Goal: Information Seeking & Learning: Learn about a topic

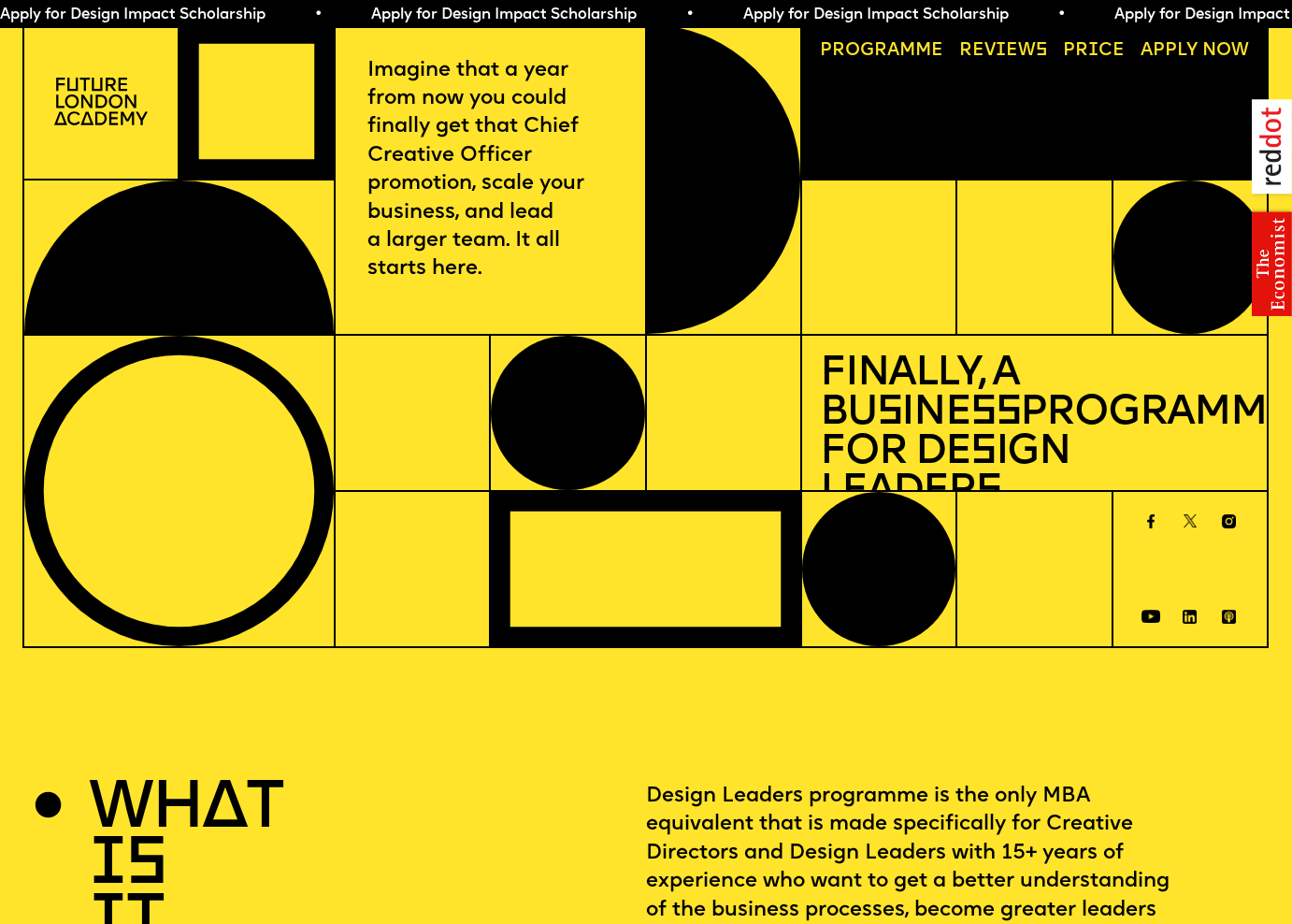
click at [96, 100] on img at bounding box center [101, 101] width 94 height 47
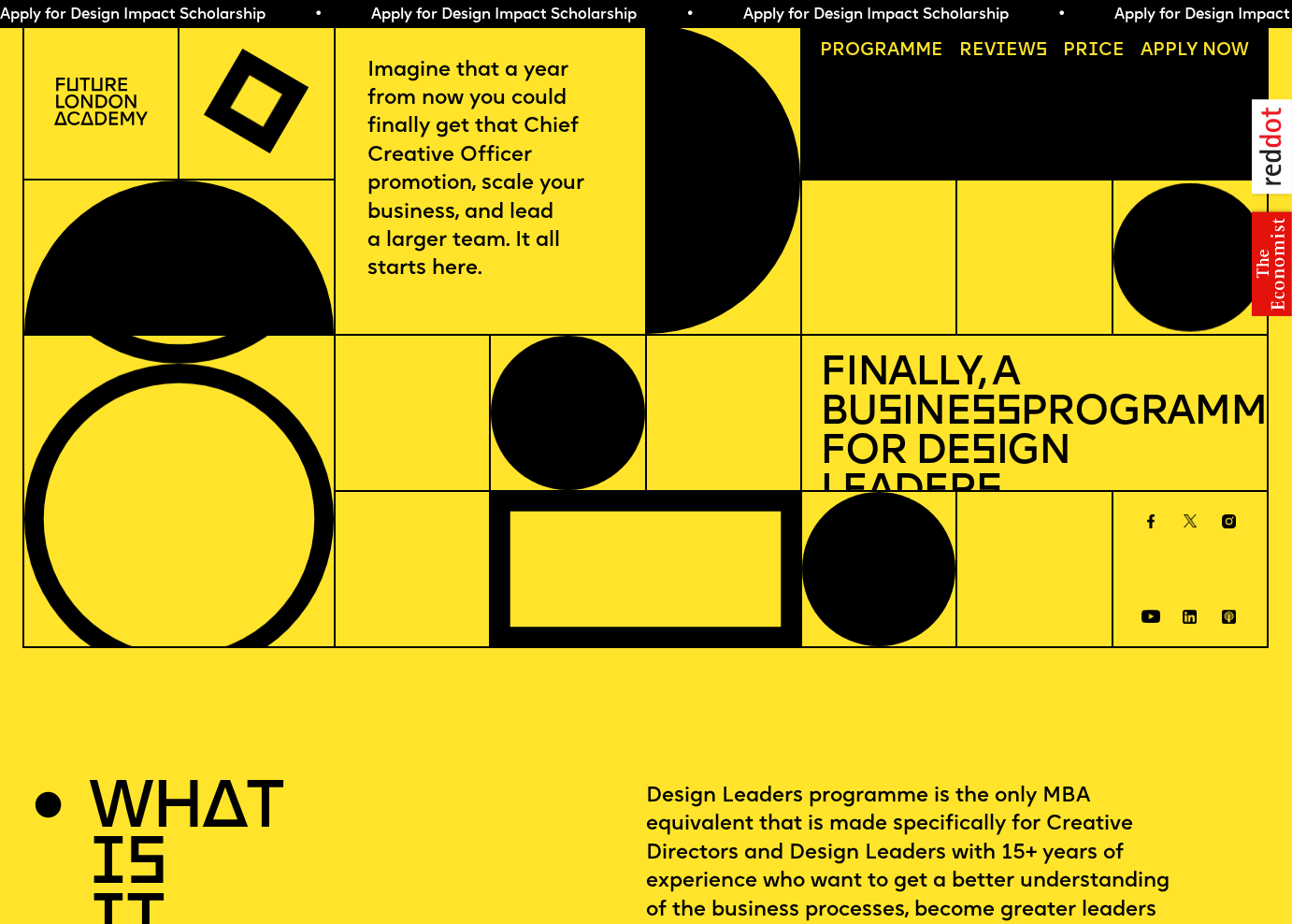
click at [909, 51] on link "Progr a mme" at bounding box center [880, 52] width 141 height 36
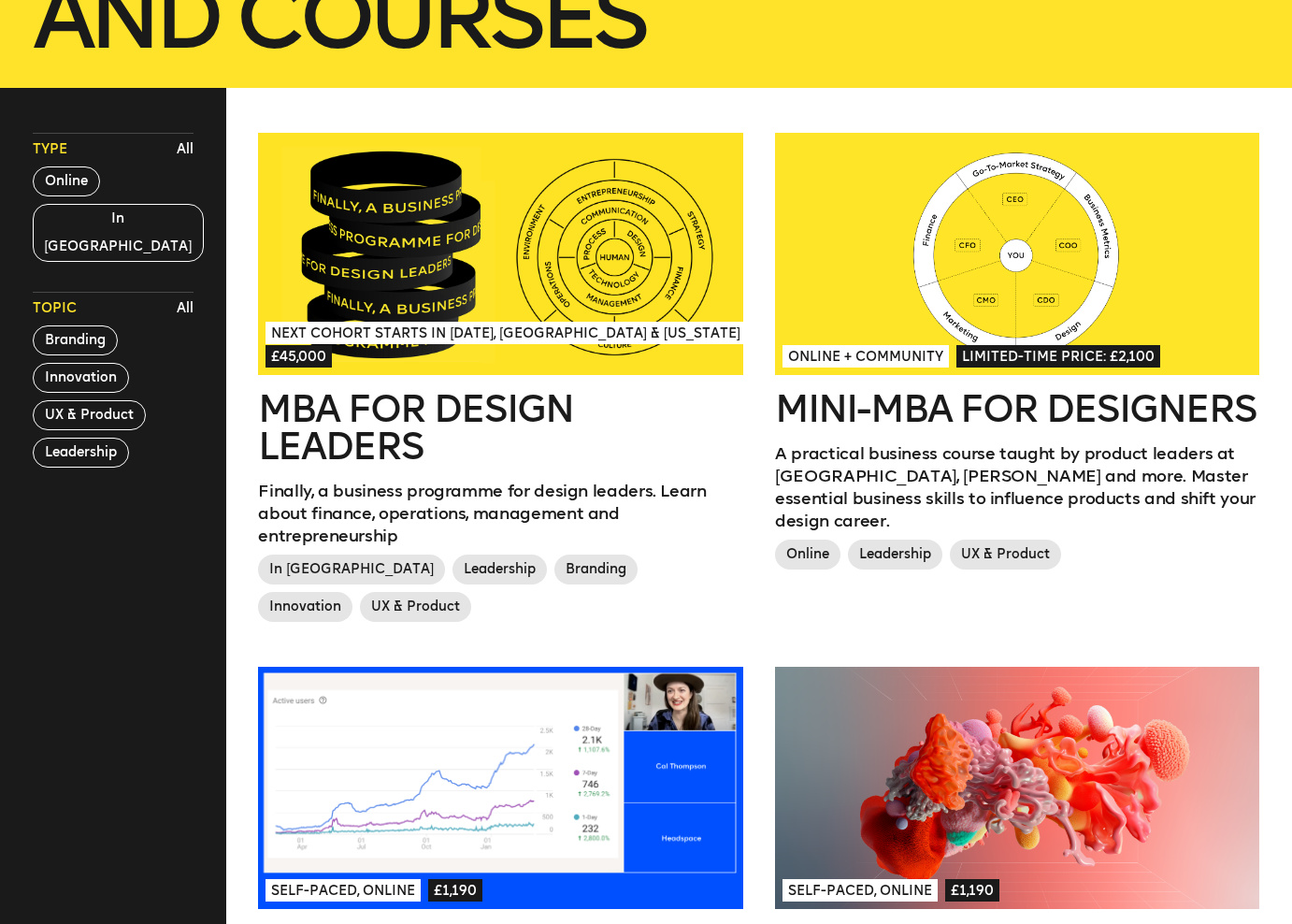
scroll to position [491, 0]
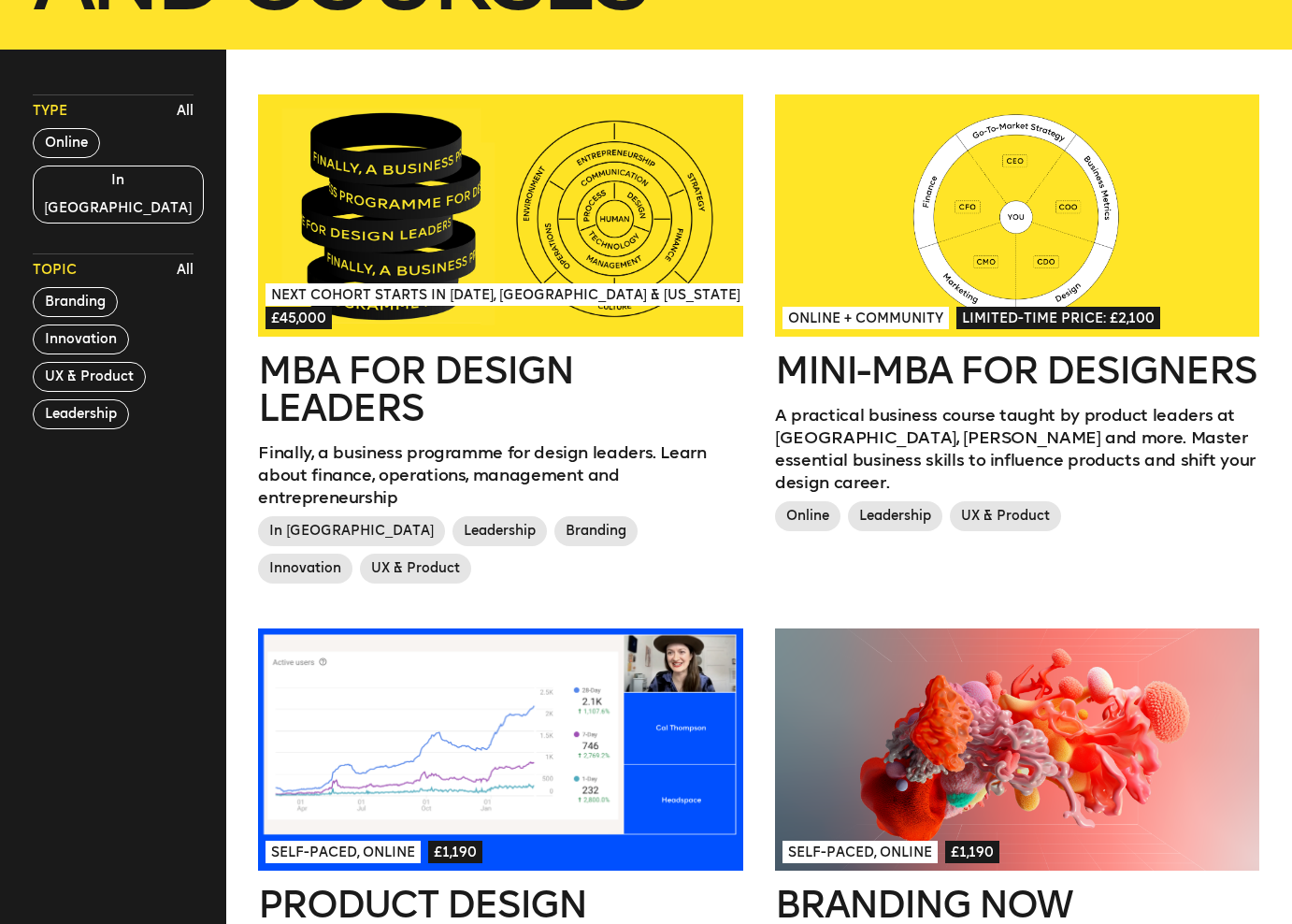
click at [438, 371] on h2 "MBA for Design Leaders" at bounding box center [500, 388] width 484 height 75
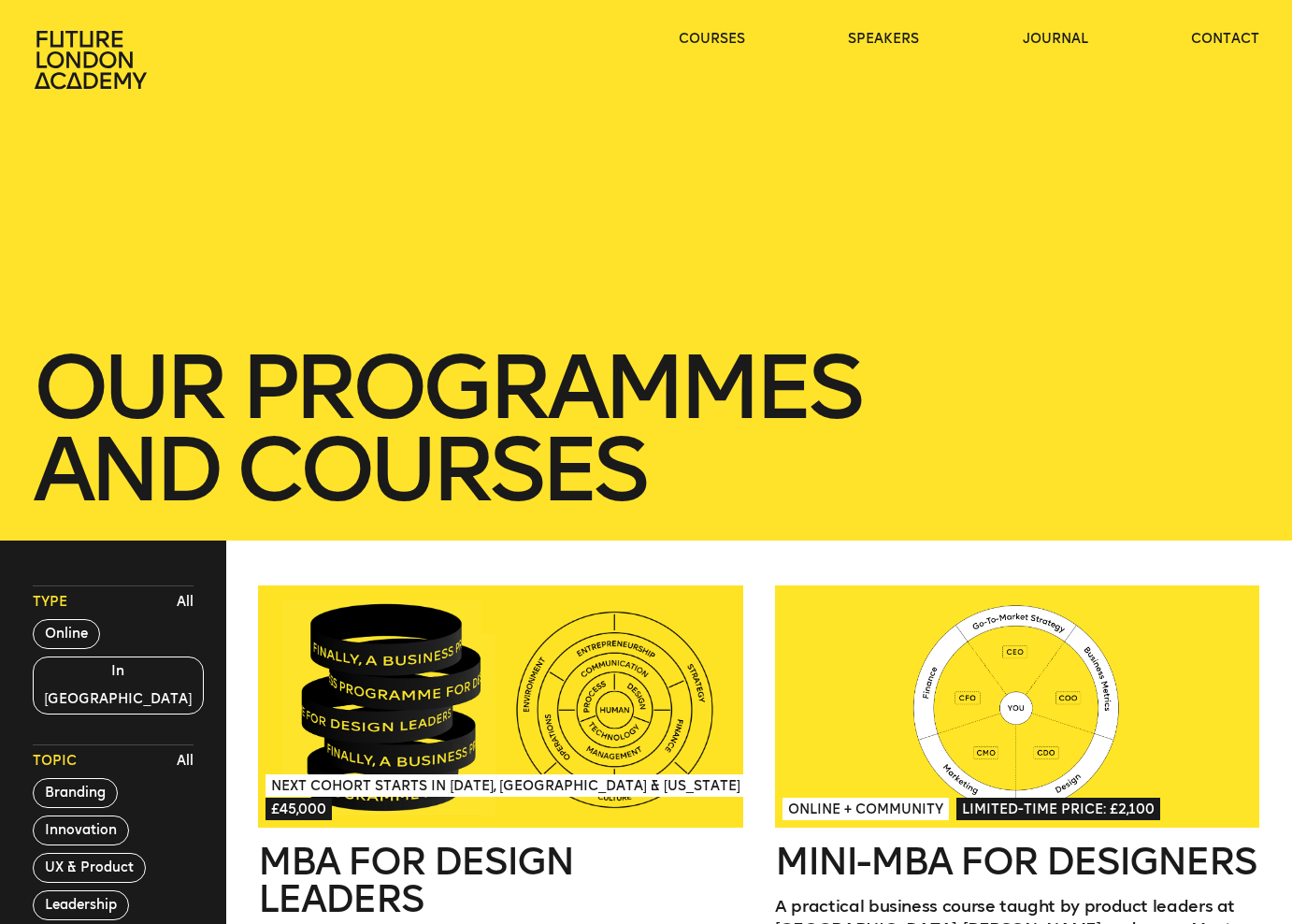
scroll to position [0, 0]
click at [67, 637] on button "Online" at bounding box center [66, 634] width 67 height 30
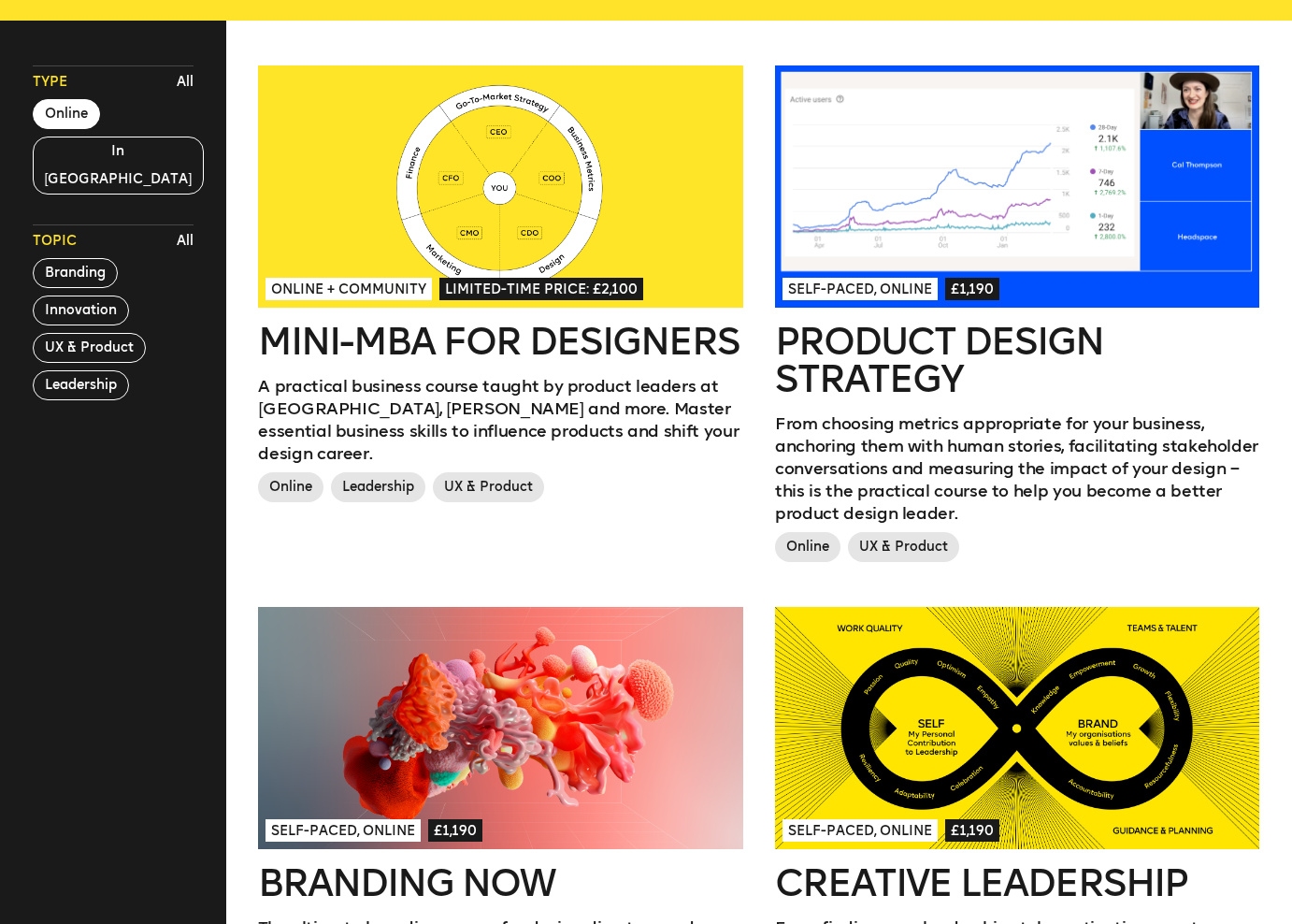
scroll to position [575, 0]
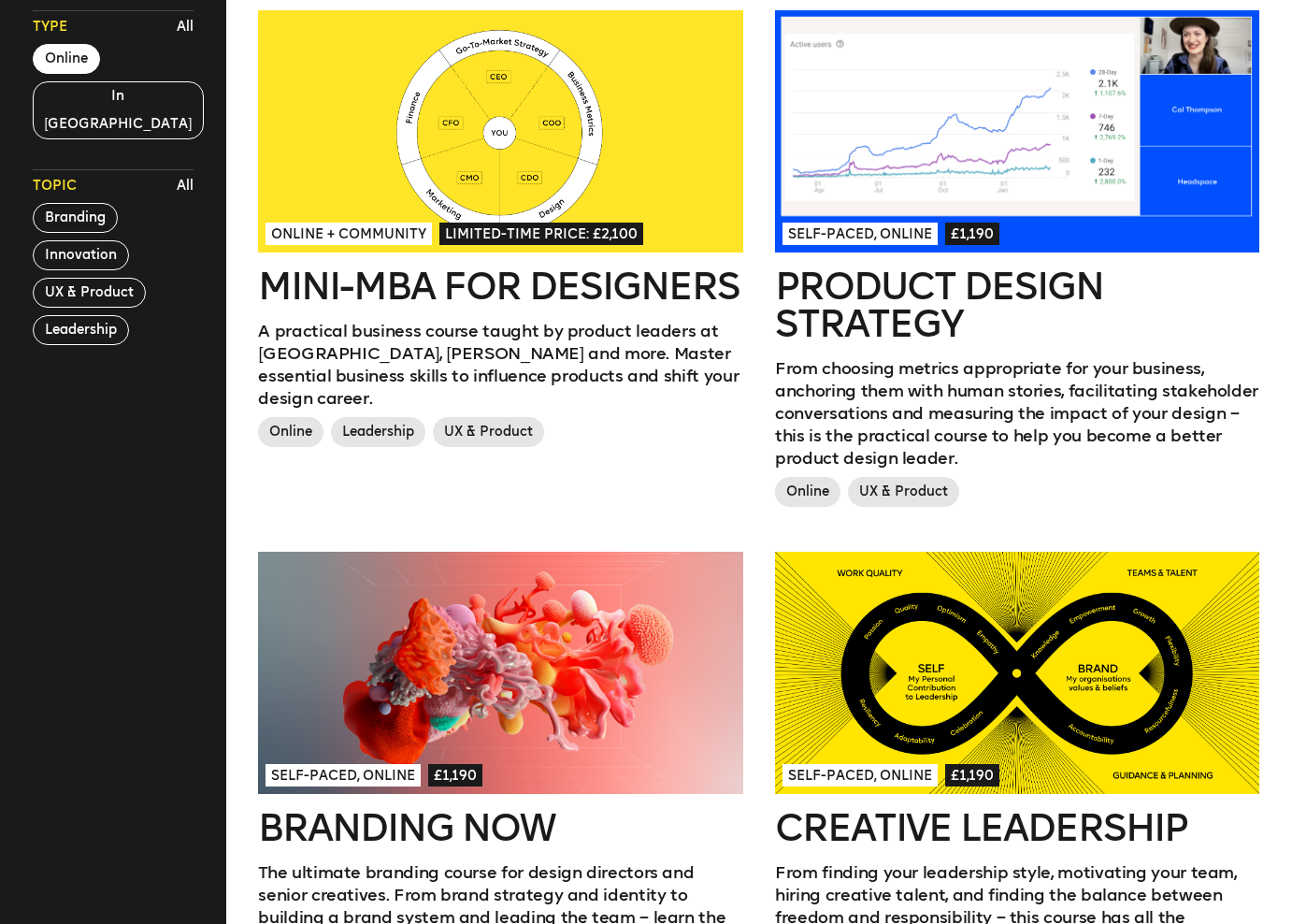
click at [474, 279] on h2 "Mini-MBA for Designers" at bounding box center [500, 285] width 484 height 37
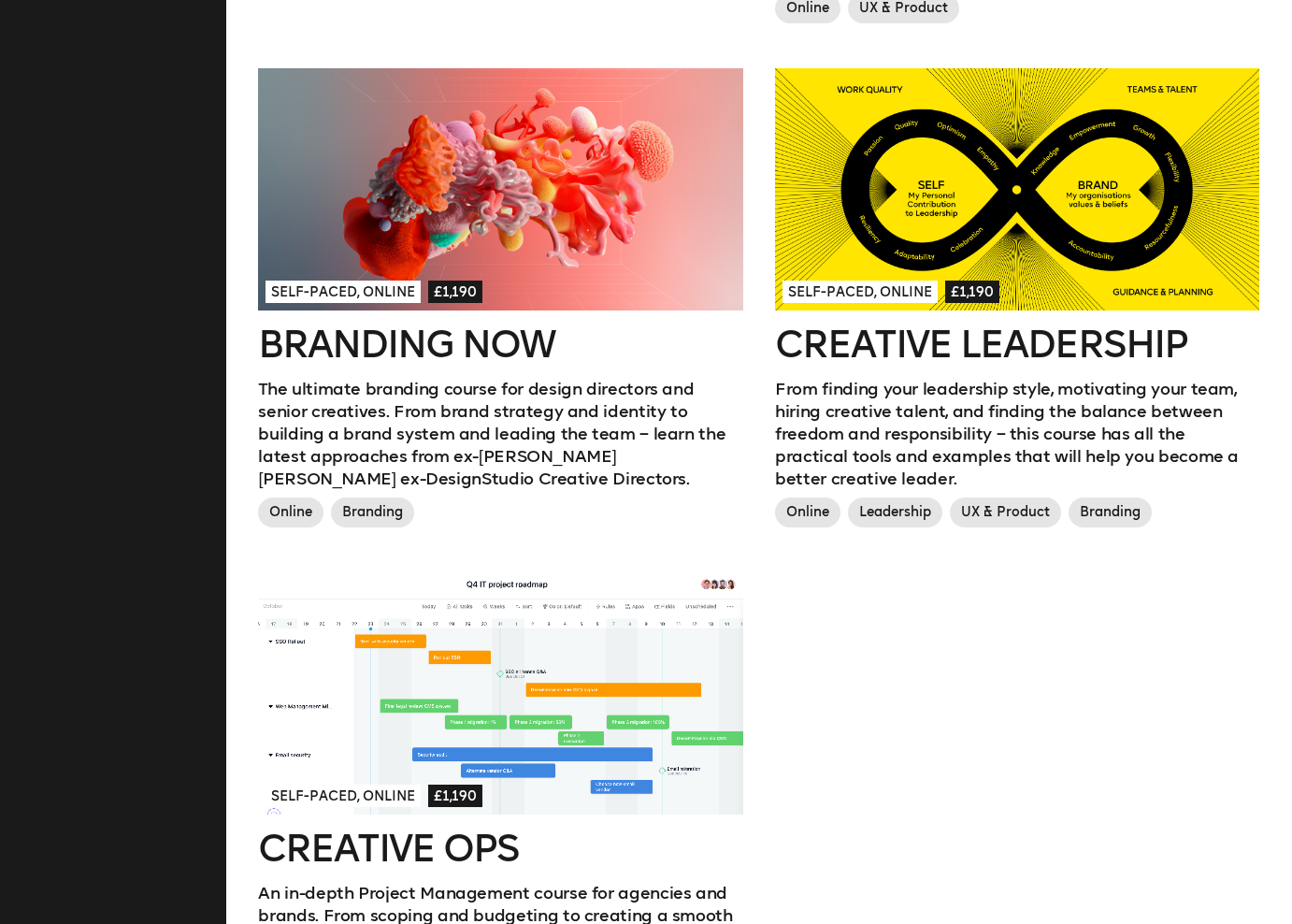
scroll to position [1048, 0]
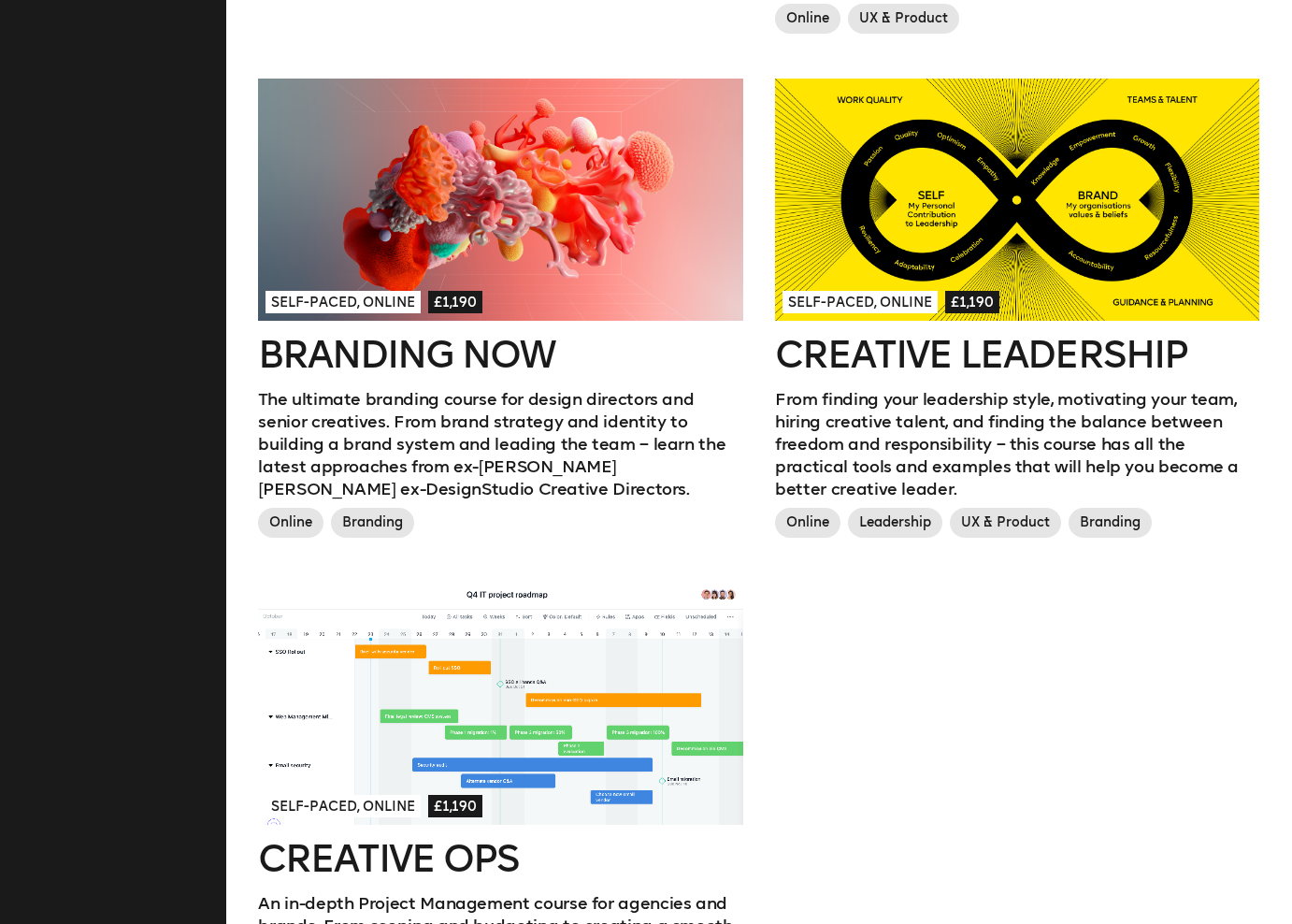
click at [1024, 235] on div at bounding box center [1017, 200] width 484 height 242
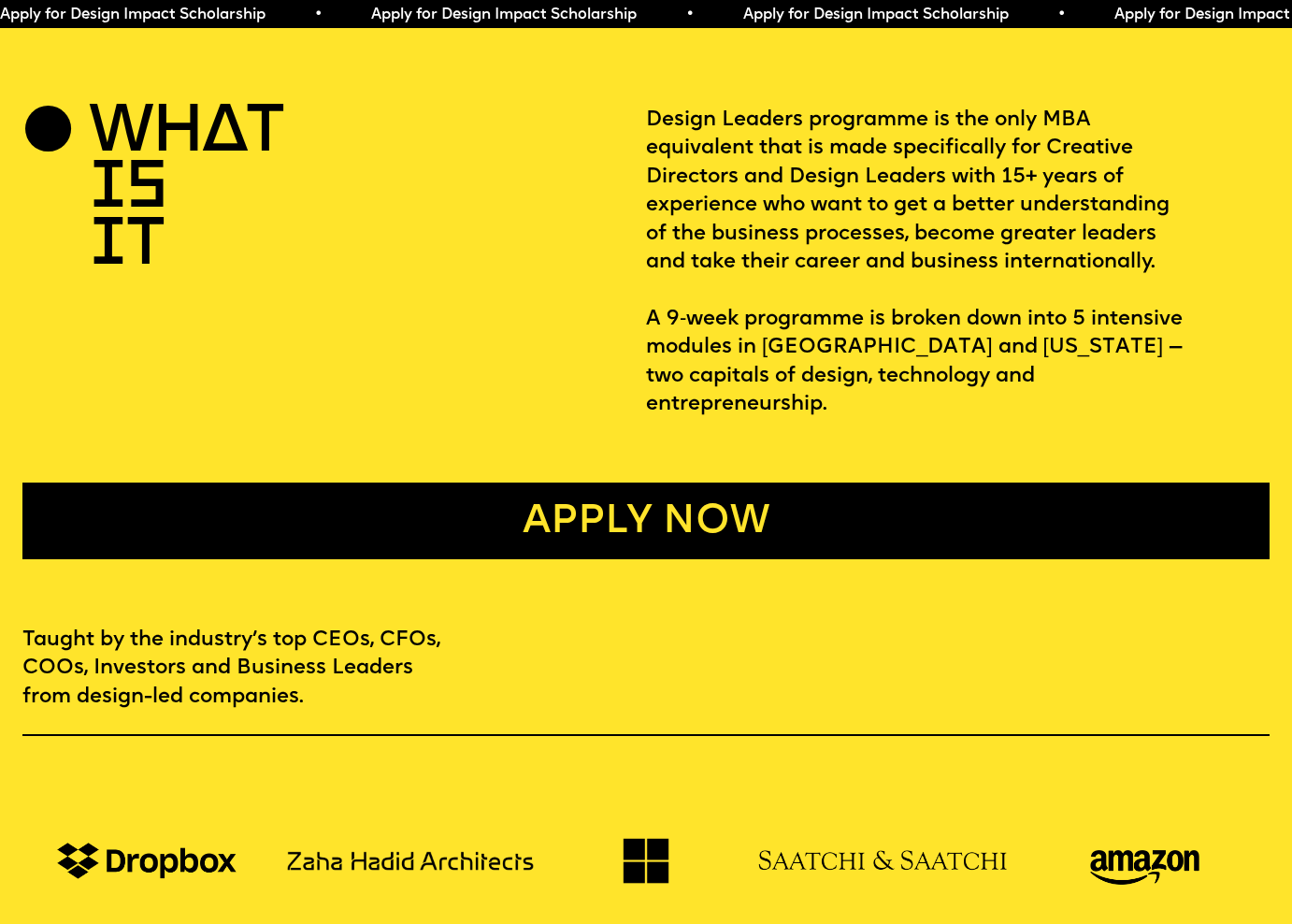
scroll to position [678, 0]
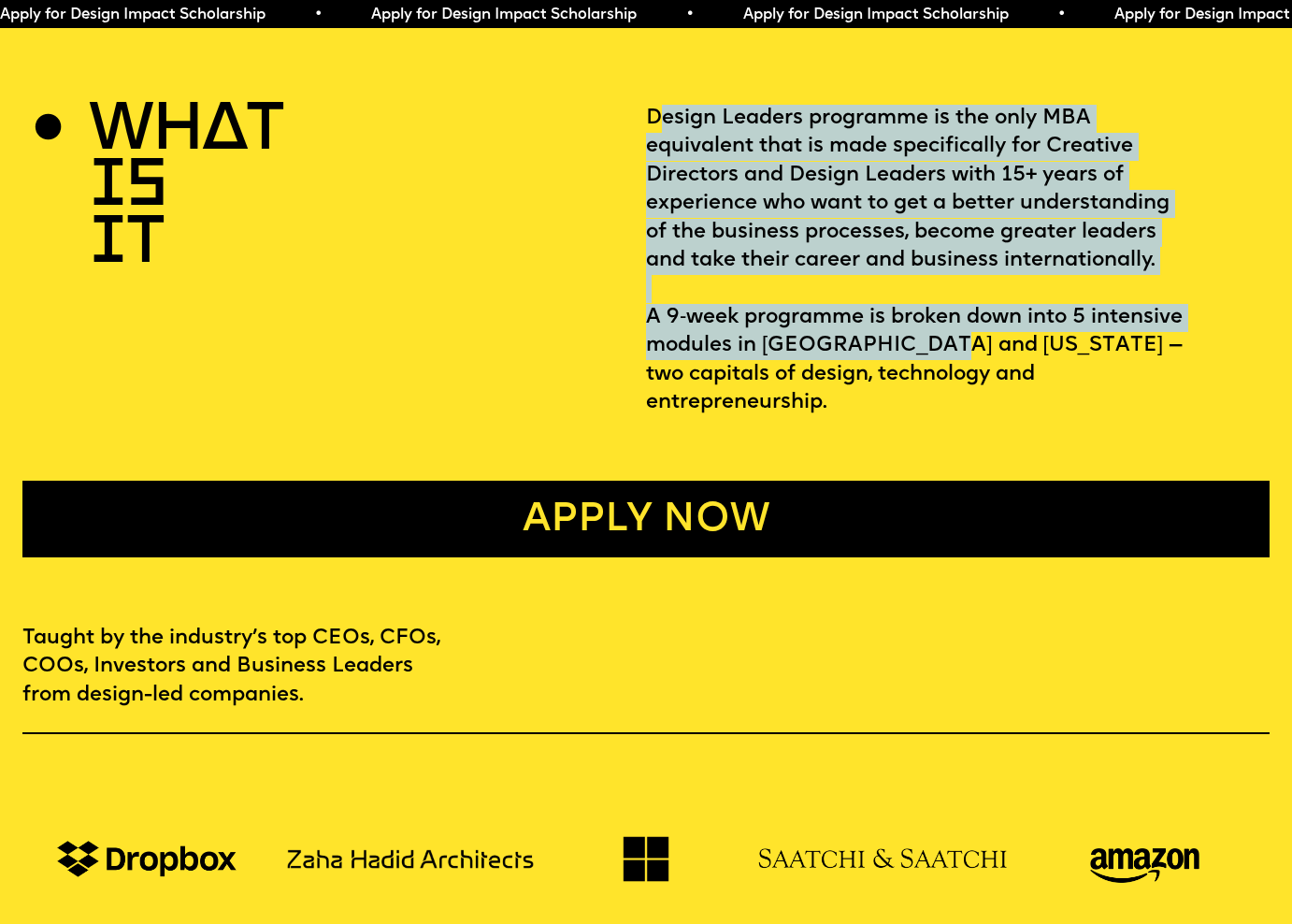
drag, startPoint x: 672, startPoint y: 121, endPoint x: 934, endPoint y: 356, distance: 352.0
click at [934, 355] on p "Design Leaders programme is the only MBA equivalent that is made specifically f…" at bounding box center [957, 260] width 624 height 312
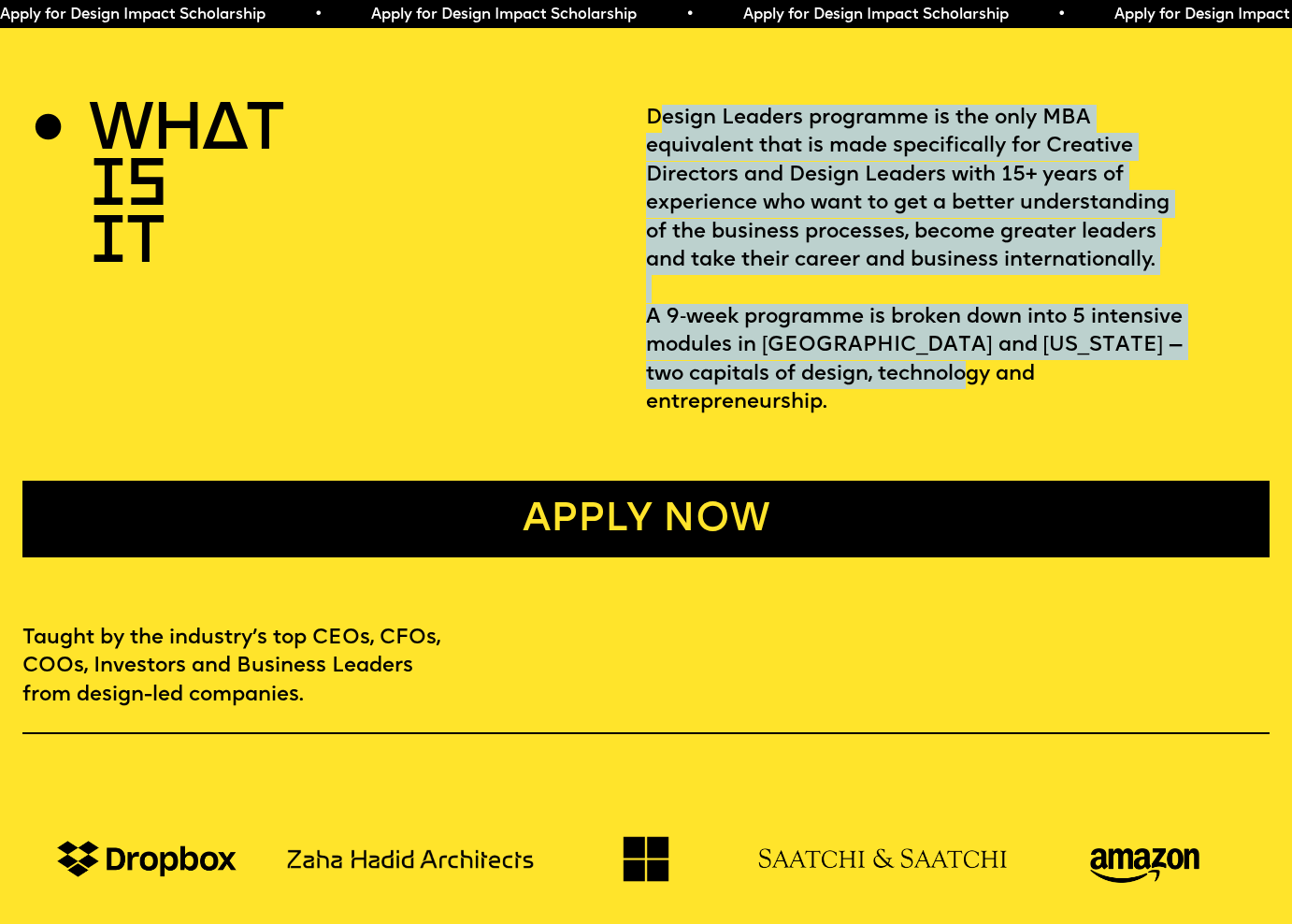
click at [934, 356] on p "Design Leaders programme is the only MBA equivalent that is made specifically f…" at bounding box center [957, 260] width 624 height 312
drag, startPoint x: 910, startPoint y: 363, endPoint x: 857, endPoint y: 111, distance: 257.5
click at [857, 111] on p "Design Leaders programme is the only MBA equivalent that is made specifically f…" at bounding box center [957, 260] width 624 height 312
drag, startPoint x: 756, startPoint y: 114, endPoint x: 965, endPoint y: 372, distance: 332.0
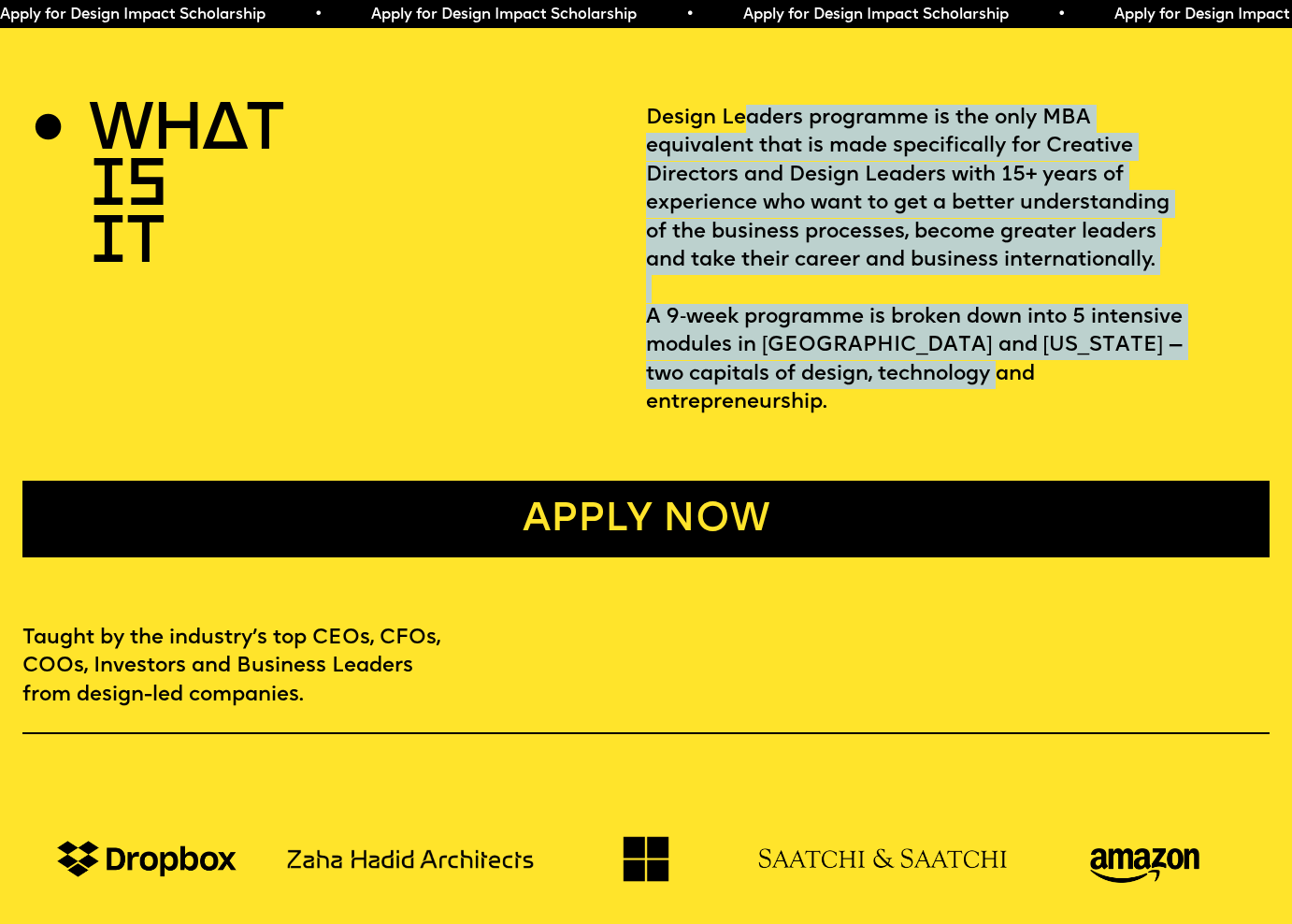
click at [965, 372] on p "Design Leaders programme is the only MBA equivalent that is made specifically f…" at bounding box center [957, 260] width 624 height 312
drag, startPoint x: 985, startPoint y: 369, endPoint x: 765, endPoint y: 112, distance: 338.3
click at [765, 112] on p "Design Leaders programme is the only MBA equivalent that is made specifically f…" at bounding box center [957, 260] width 624 height 312
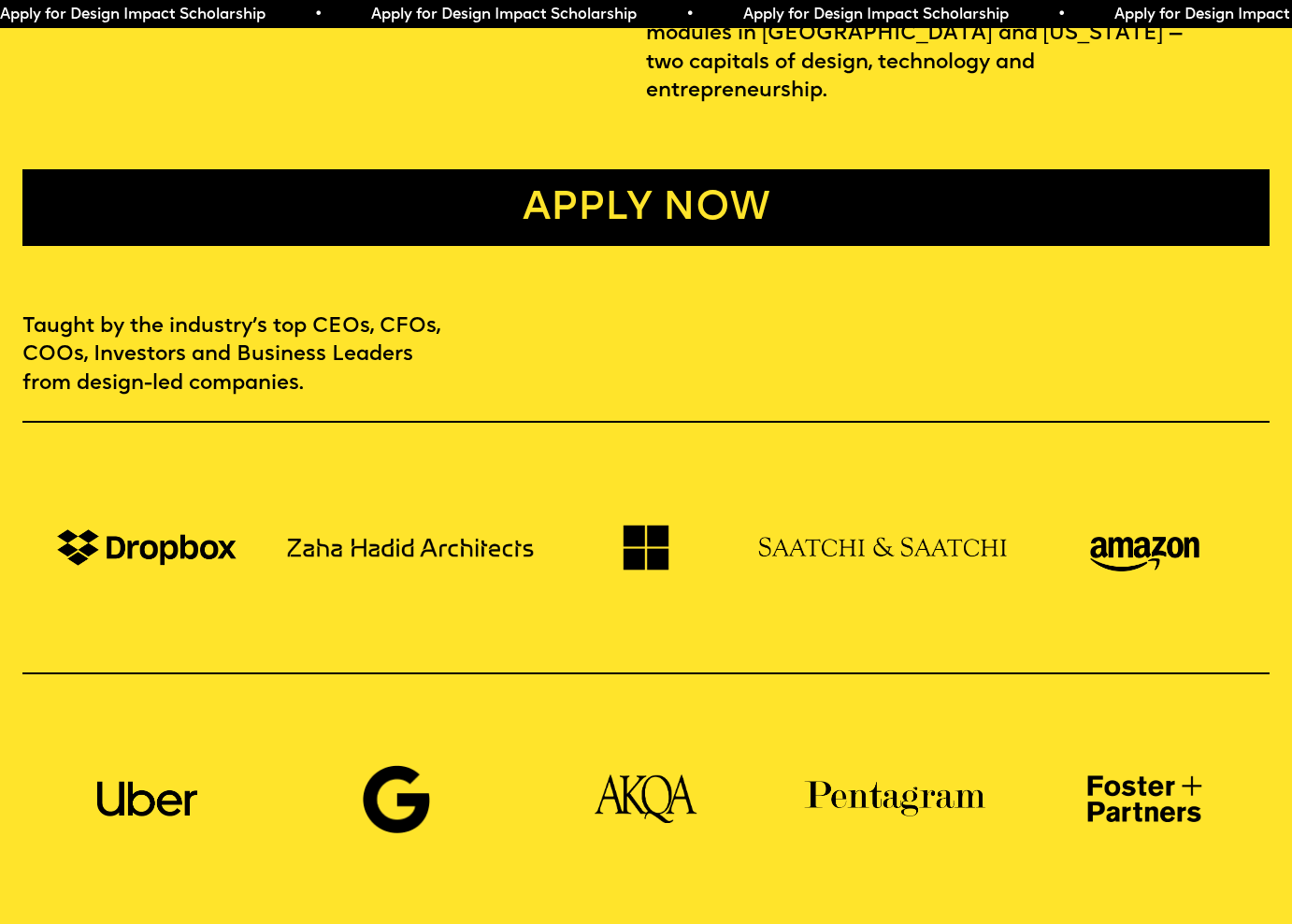
scroll to position [1027, 0]
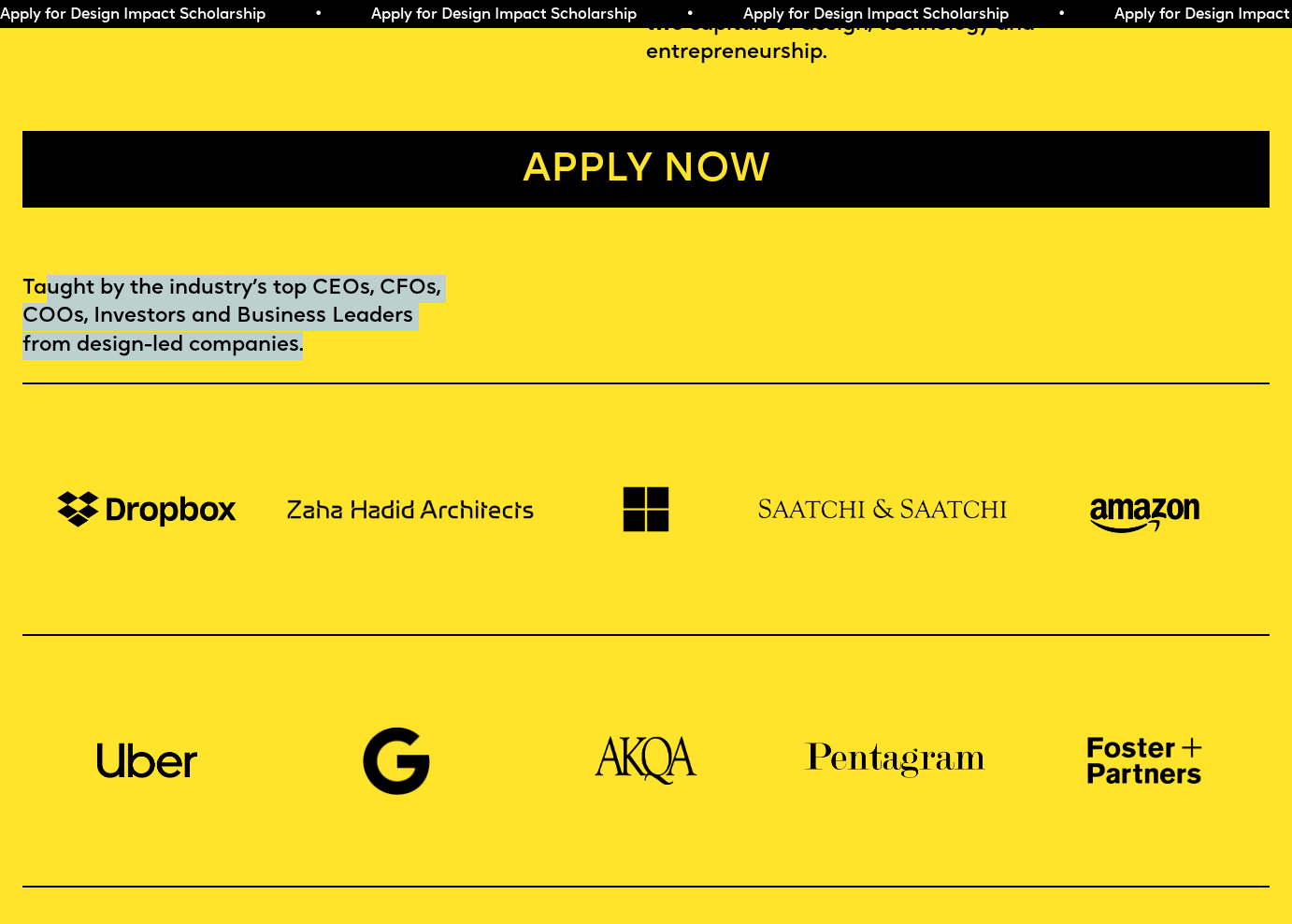
drag, startPoint x: 48, startPoint y: 254, endPoint x: 266, endPoint y: 327, distance: 229.9
click at [266, 327] on div "Taught by the industry’s top CEOs, CFOs, COOs, Investors and Business Leaders f…" at bounding box center [646, 581] width 1292 height 613
click at [244, 285] on p "Taught by the industry’s top CEOs, CFOs, COOs, Investors and Business Leaders f…" at bounding box center [234, 316] width 426 height 85
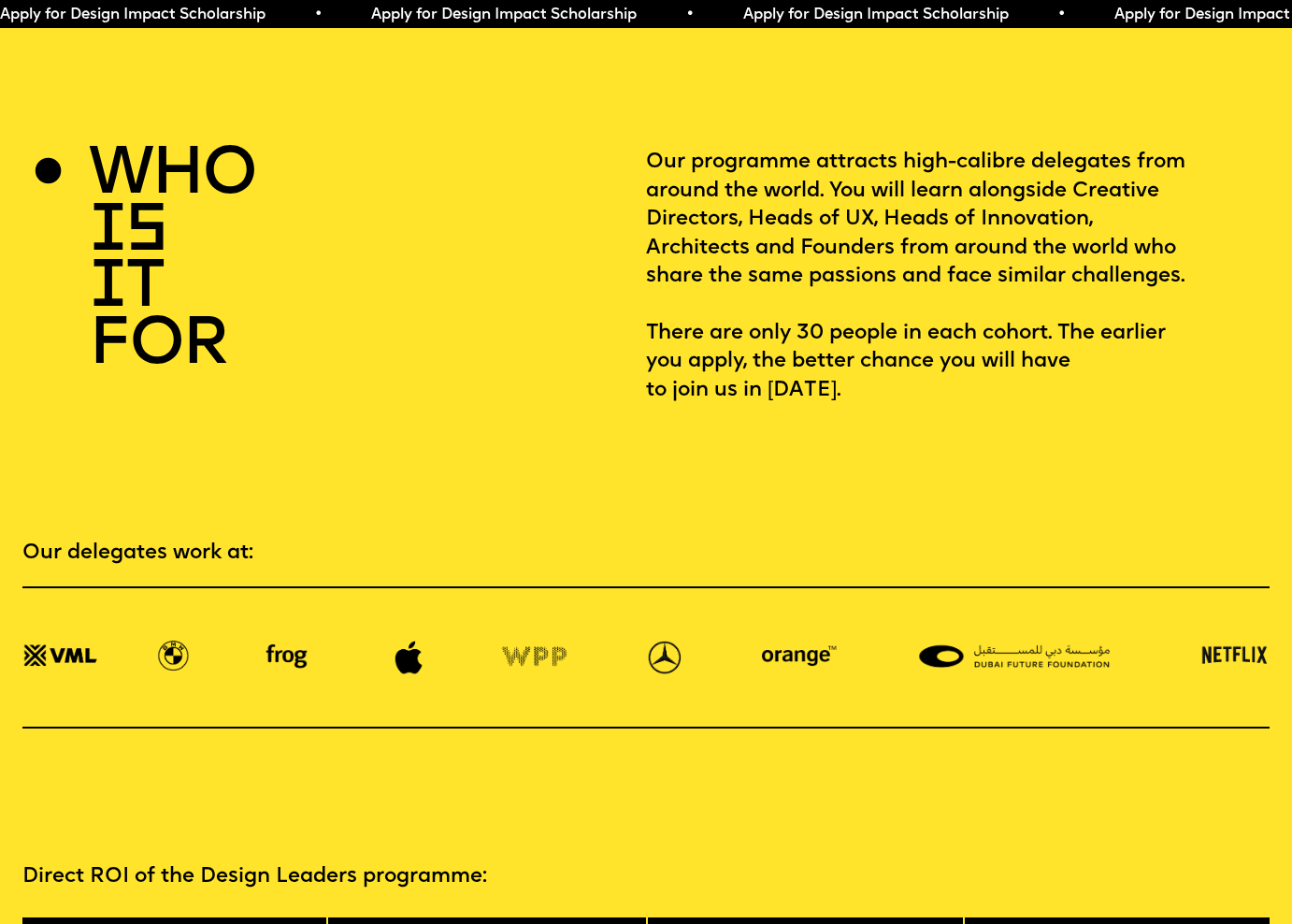
scroll to position [2539, 0]
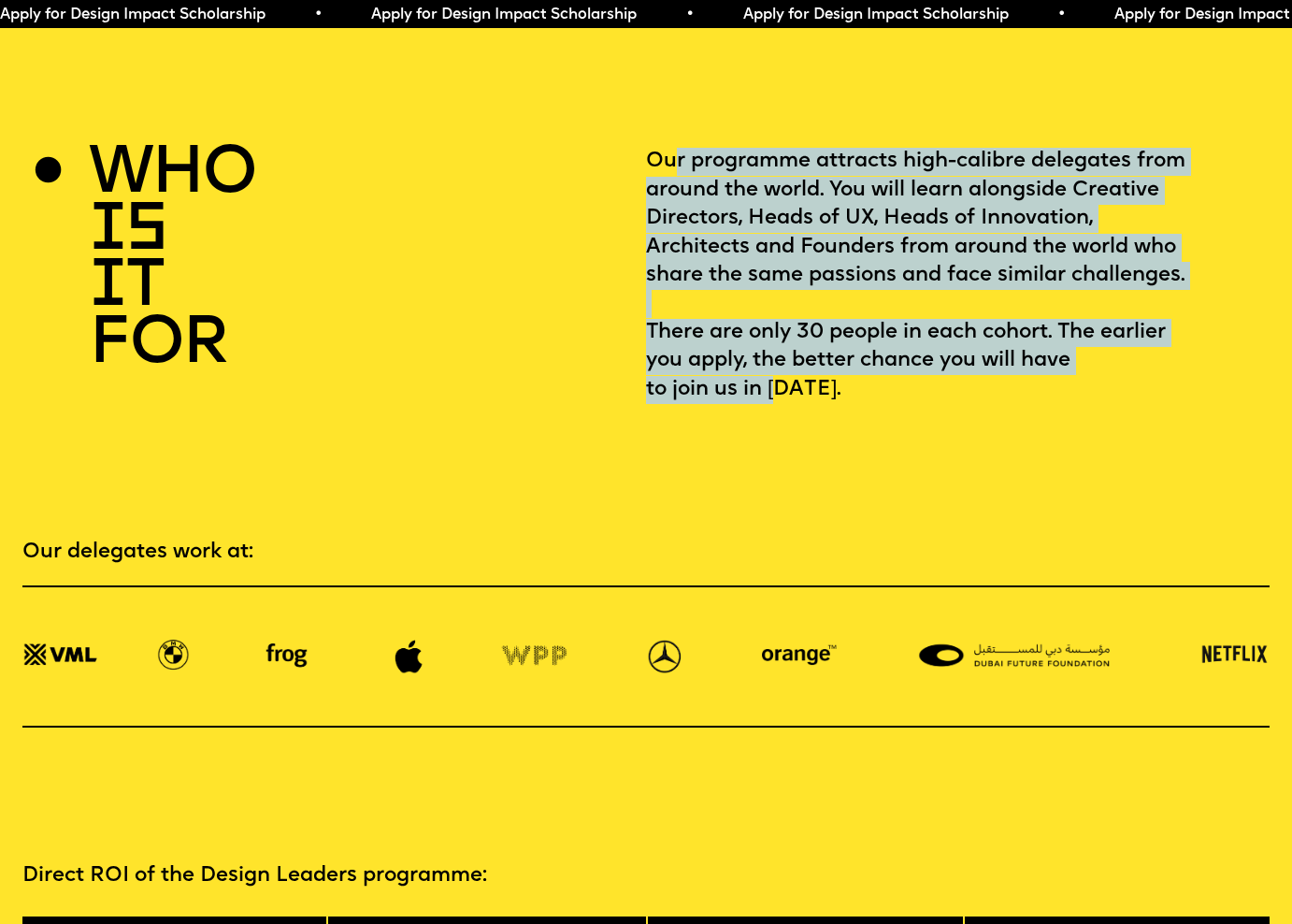
drag, startPoint x: 679, startPoint y: 121, endPoint x: 787, endPoint y: 356, distance: 258.6
click at [787, 356] on p "Our programme attracts high-calibre delegates from around the world. You will l…" at bounding box center [957, 275] width 624 height 256
drag, startPoint x: 769, startPoint y: 357, endPoint x: 772, endPoint y: 126, distance: 231.0
click at [772, 148] on p "Our programme attracts high-calibre delegates from around the world. You will l…" at bounding box center [957, 275] width 624 height 256
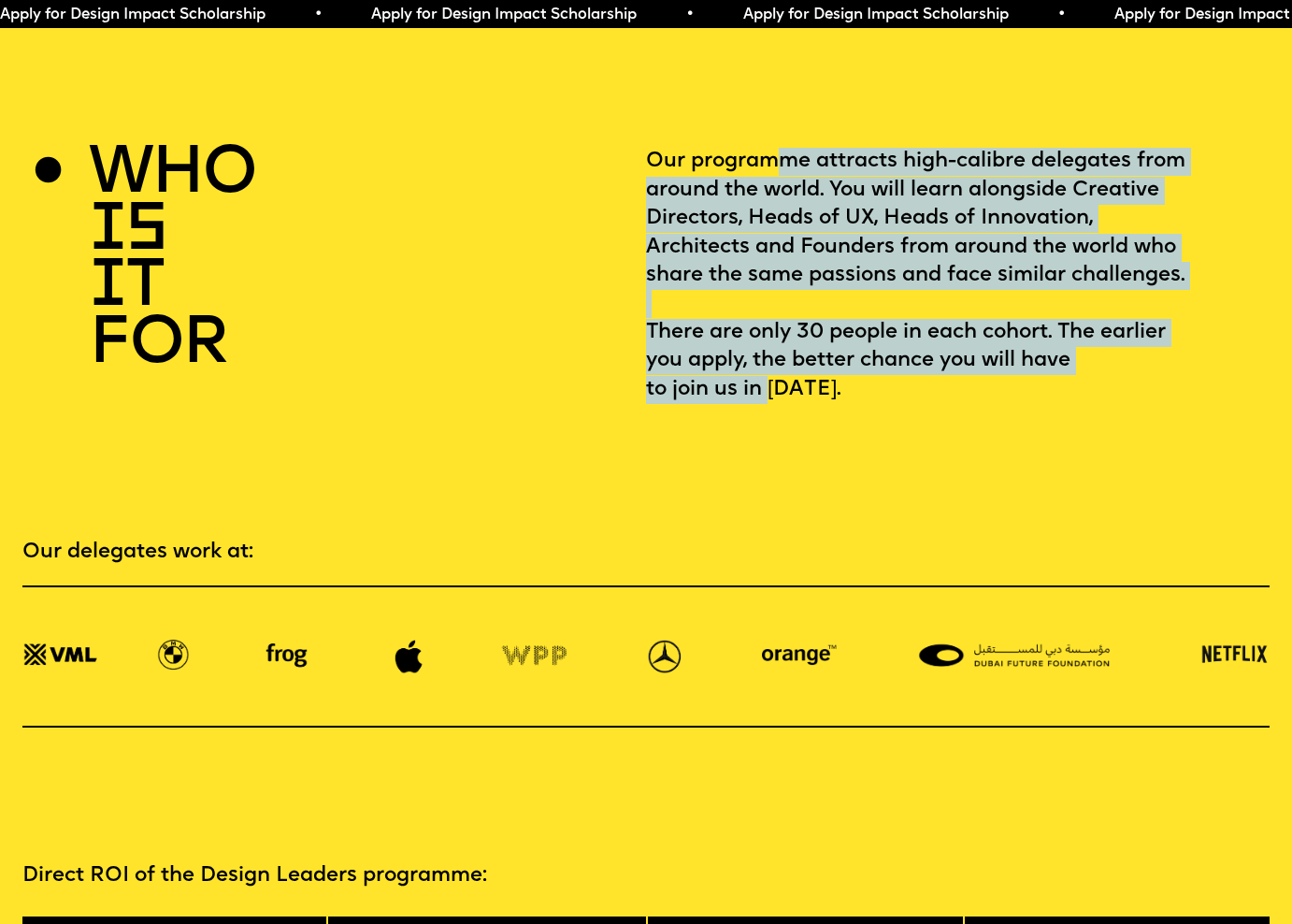
click at [772, 148] on p "Our programme attracts high-calibre delegates from around the world. You will l…" at bounding box center [957, 275] width 624 height 256
drag, startPoint x: 769, startPoint y: 117, endPoint x: 723, endPoint y: 361, distance: 248.3
click at [723, 360] on p "Our programme attracts high-calibre delegates from around the world. You will l…" at bounding box center [957, 275] width 624 height 256
click at [723, 361] on p "Our programme attracts high-calibre delegates from around the world. You will l…" at bounding box center [957, 275] width 624 height 256
drag, startPoint x: 712, startPoint y: 353, endPoint x: 790, endPoint y: 113, distance: 252.4
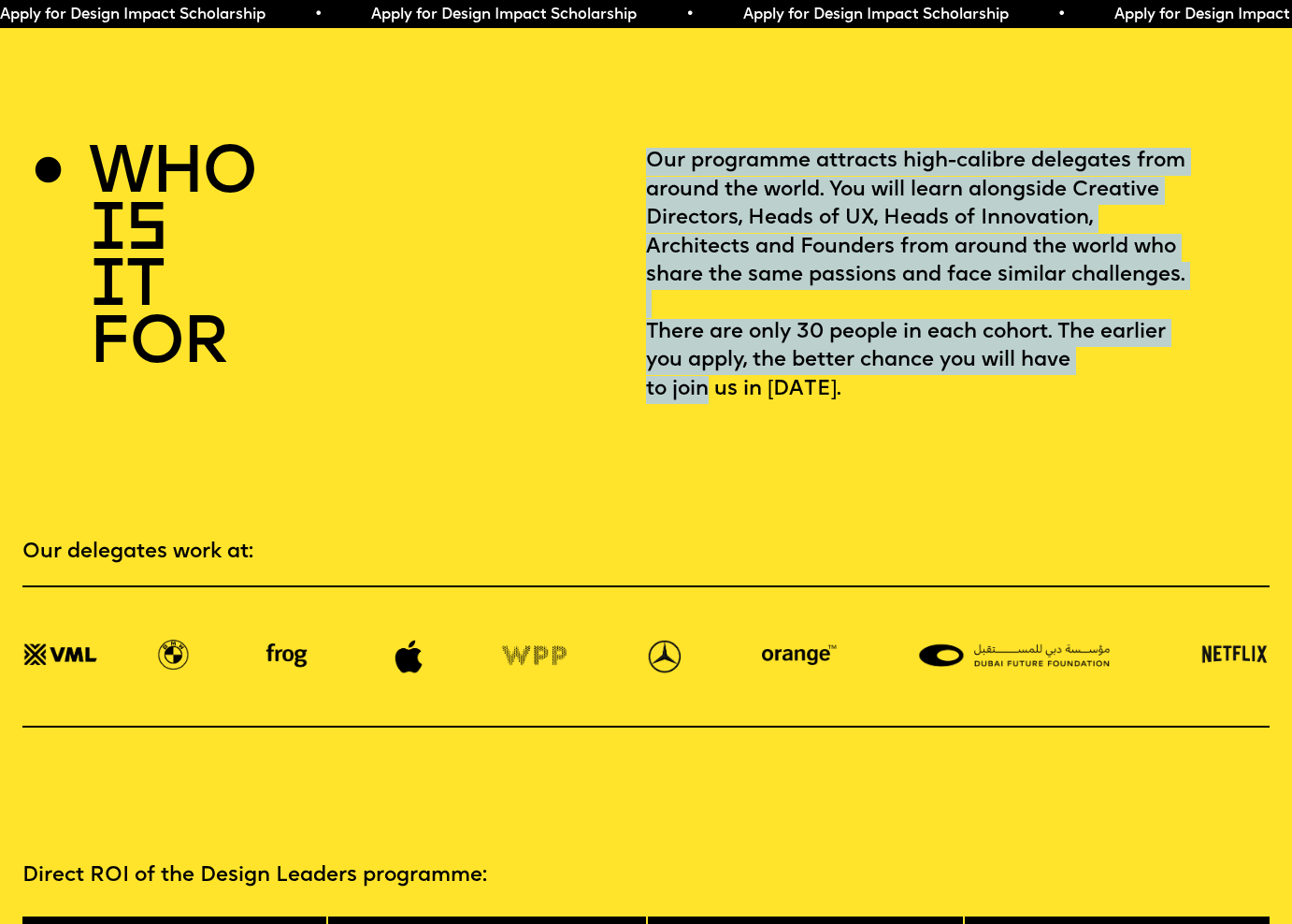
click at [790, 113] on section "who is it for Our programme attracts high-calibre delegates from around the wor…" at bounding box center [646, 242] width 1292 height 323
click at [790, 148] on p "Our programme attracts high-calibre delegates from around the world. You will l…" at bounding box center [957, 275] width 624 height 256
drag, startPoint x: 800, startPoint y: 124, endPoint x: 740, endPoint y: 352, distance: 235.8
click at [740, 352] on p "Our programme attracts high-calibre delegates from around the world. You will l…" at bounding box center [957, 275] width 624 height 256
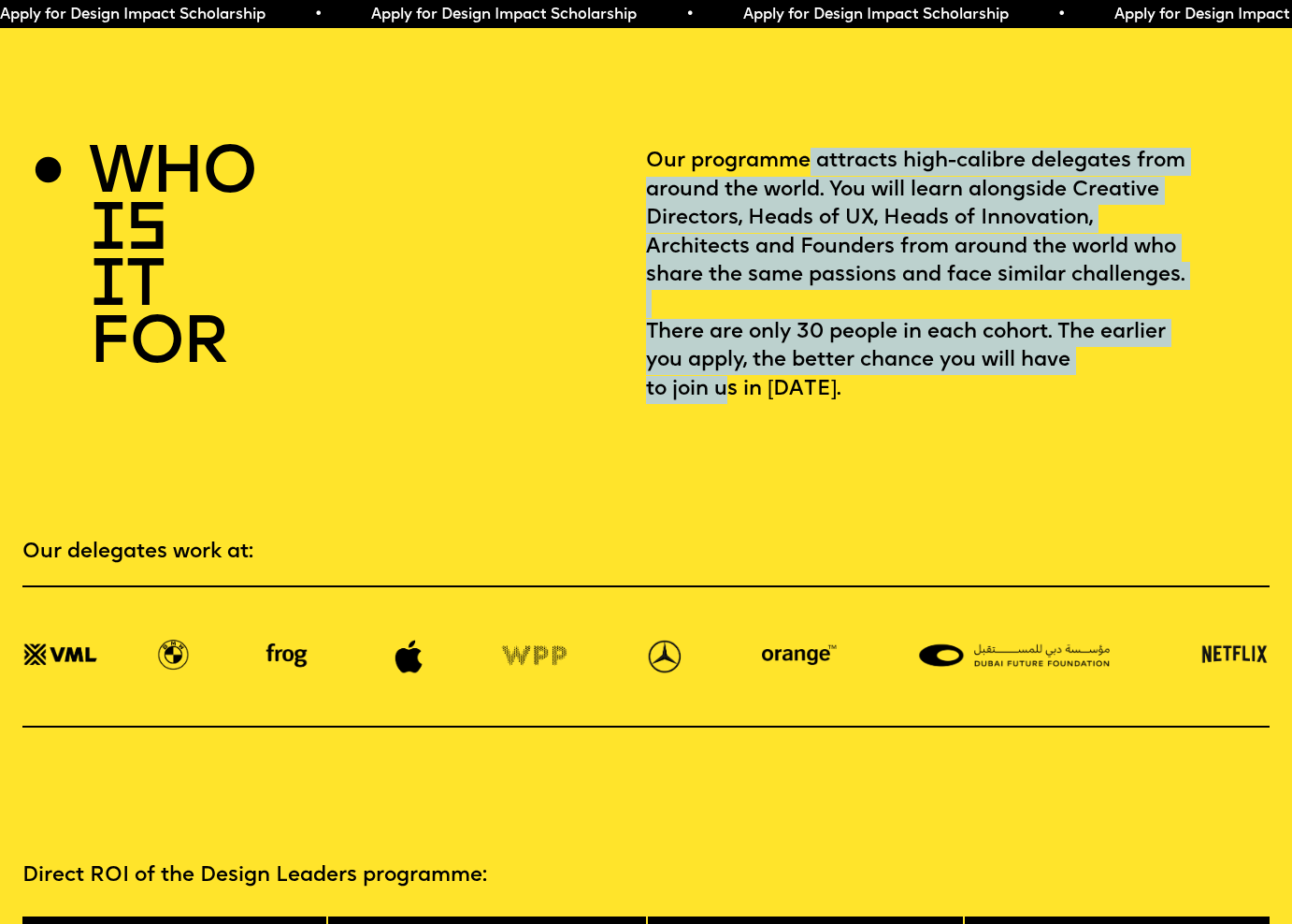
drag, startPoint x: 724, startPoint y: 352, endPoint x: 812, endPoint y: 121, distance: 247.2
click at [812, 148] on p "Our programme attracts high-calibre delegates from around the world. You will l…" at bounding box center [957, 275] width 624 height 256
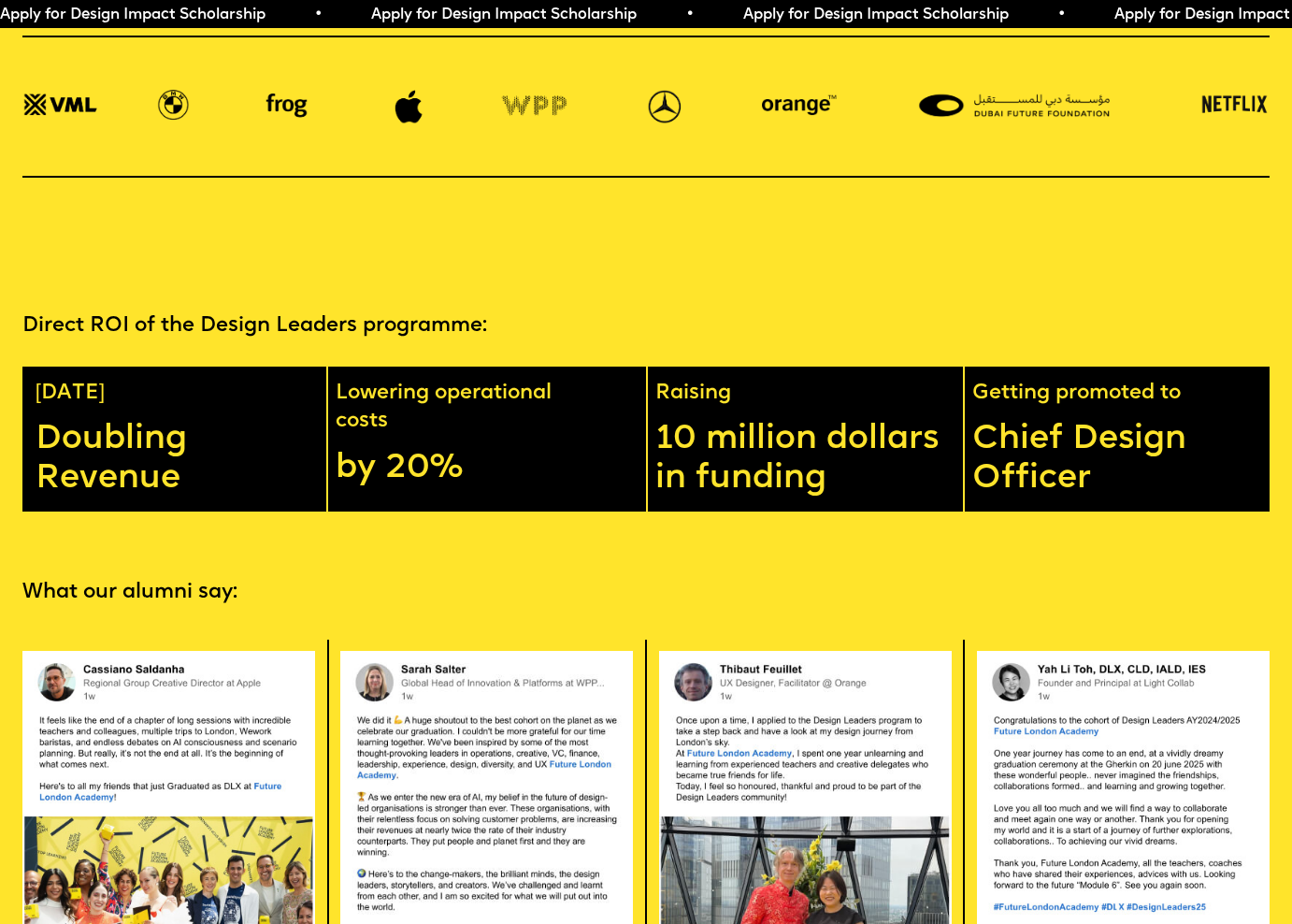
scroll to position [3092, 0]
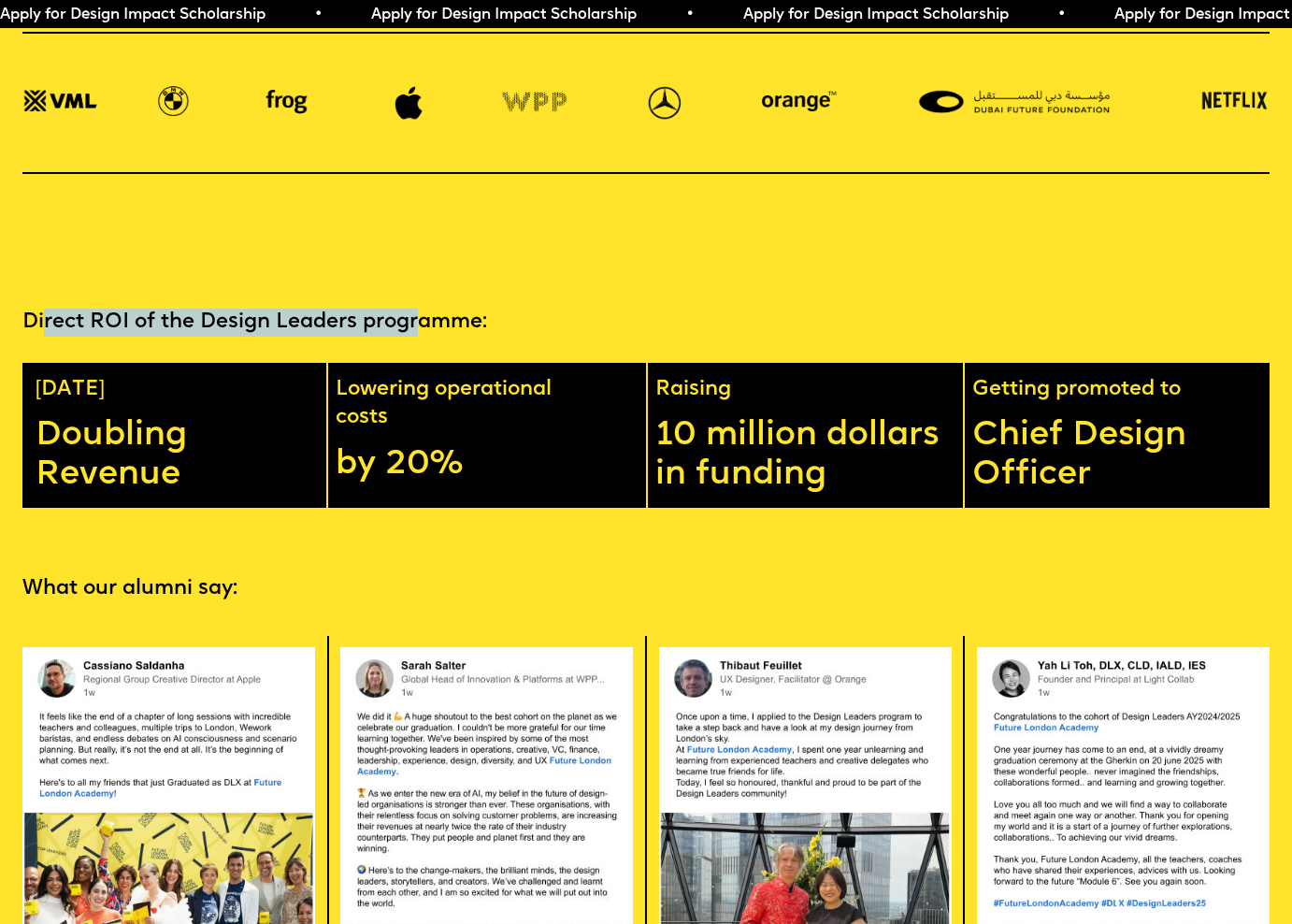
drag, startPoint x: 46, startPoint y: 282, endPoint x: 427, endPoint y: 282, distance: 381.0
click at [427, 308] on p "Direct ROI of the Design Leaders programme:" at bounding box center [646, 322] width 1247 height 28
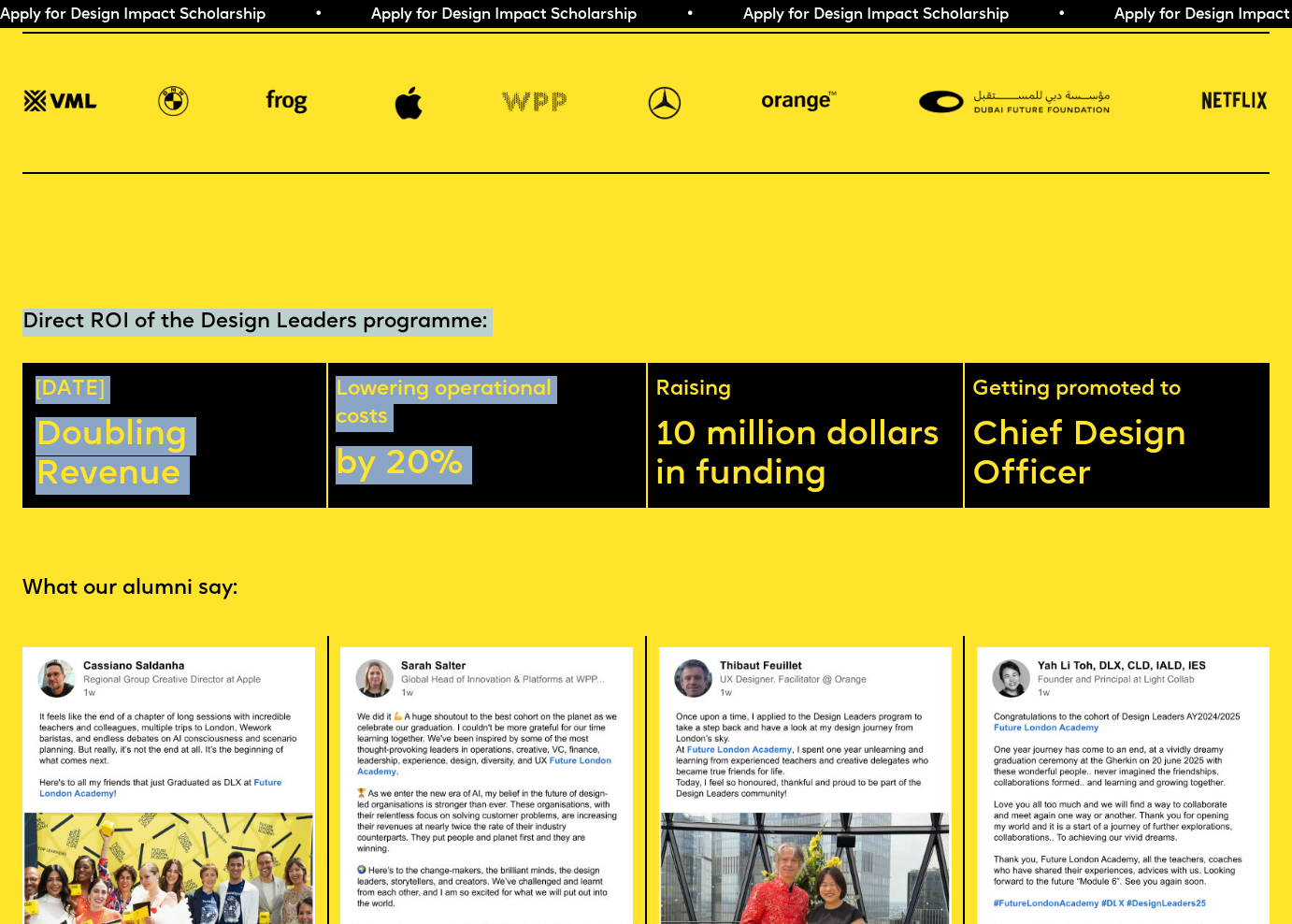
drag, startPoint x: 843, startPoint y: 303, endPoint x: 746, endPoint y: 230, distance: 121.4
click at [746, 241] on section "Direct ROI of the Design Leaders programme: In 1 year Doubling Revenue Lowering…" at bounding box center [646, 374] width 1292 height 266
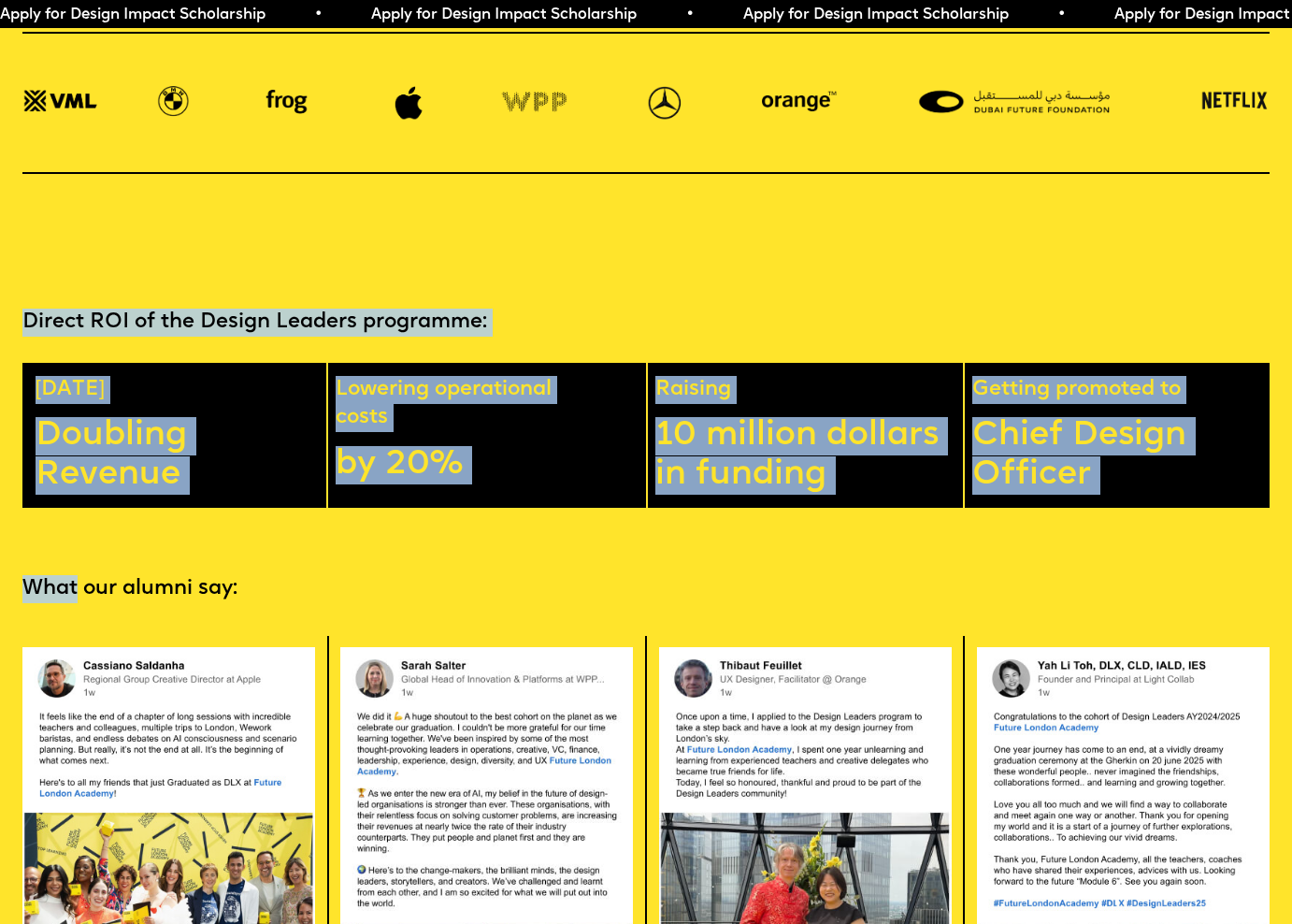
drag, startPoint x: 746, startPoint y: 230, endPoint x: 762, endPoint y: 509, distance: 279.5
click at [761, 507] on div "Apply for Design Impact Scholarship • Apply for Design Impact Scholarship • App…" at bounding box center [646, 890] width 1292 height 7966
click at [762, 509] on section "What our alumni say: Apply now" at bounding box center [646, 899] width 1292 height 782
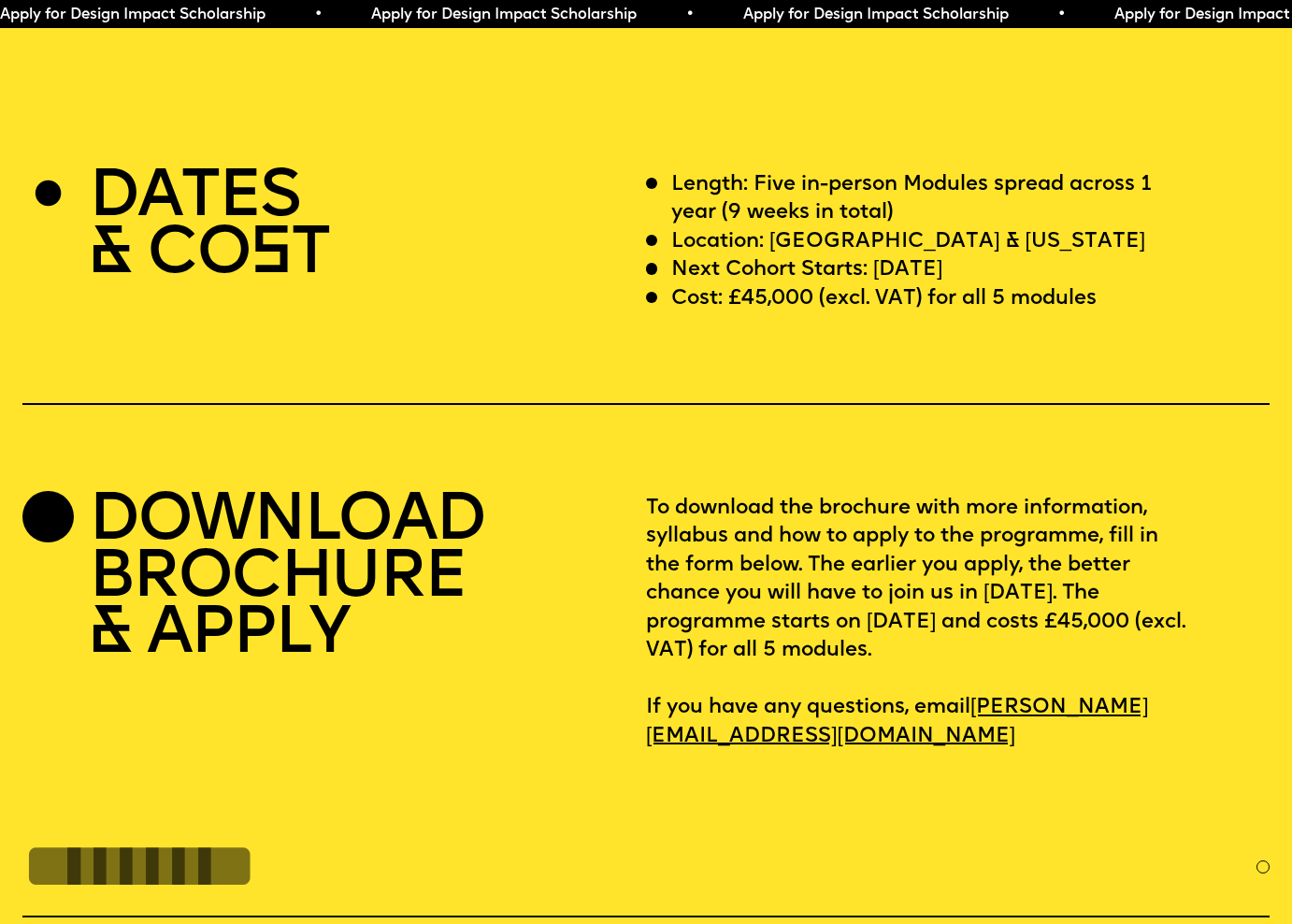
scroll to position [5180, 0]
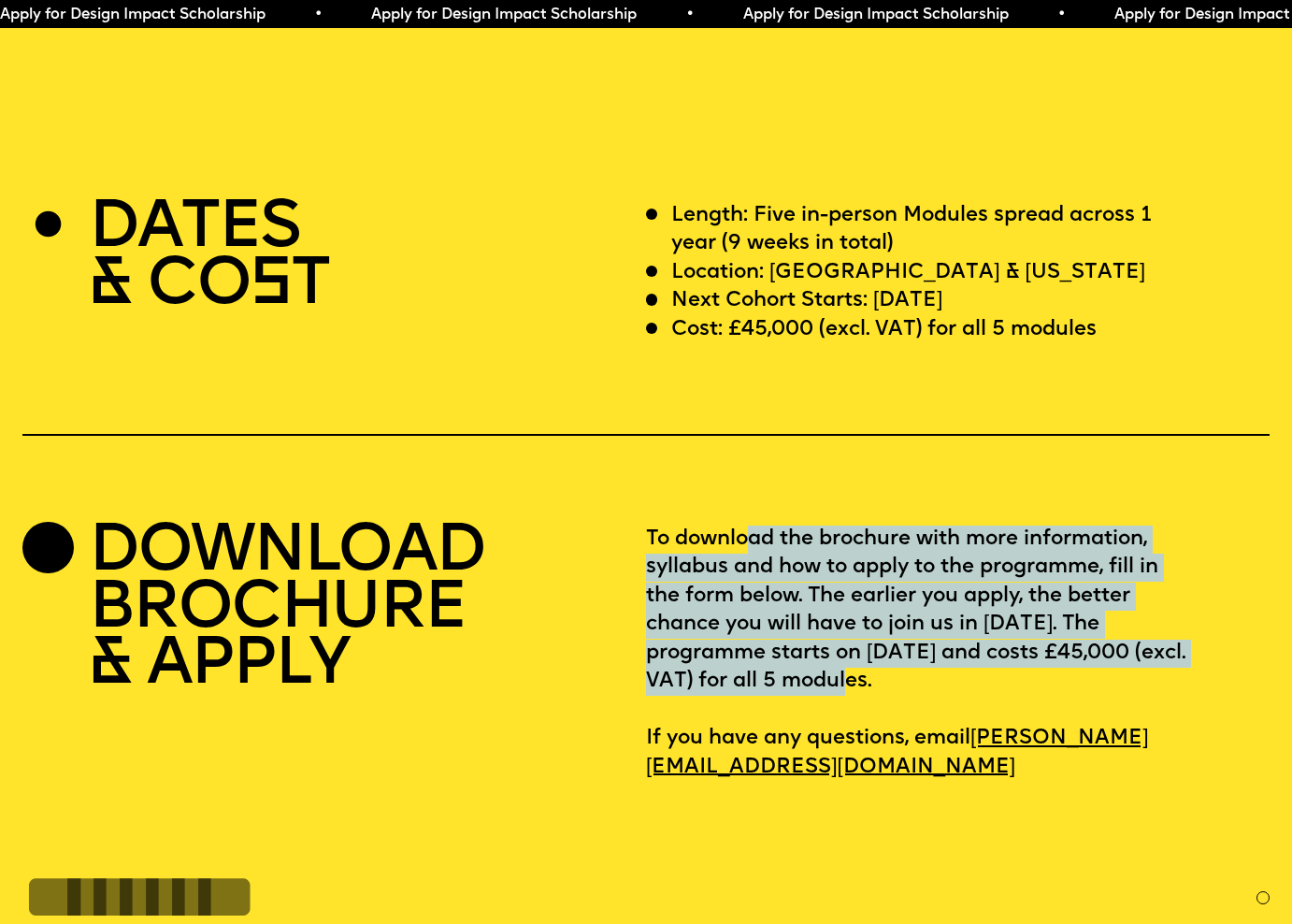
drag, startPoint x: 746, startPoint y: 493, endPoint x: 952, endPoint y: 639, distance: 252.5
click at [952, 639] on p "To download the brochure with more information, syllabus and how to apply to th…" at bounding box center [957, 653] width 624 height 256
drag, startPoint x: 974, startPoint y: 638, endPoint x: 731, endPoint y: 479, distance: 290.4
click at [731, 479] on div "DATES & CO S T Length: Five in-person Modules spread across 1 year (9 weeks in …" at bounding box center [646, 491] width 1292 height 580
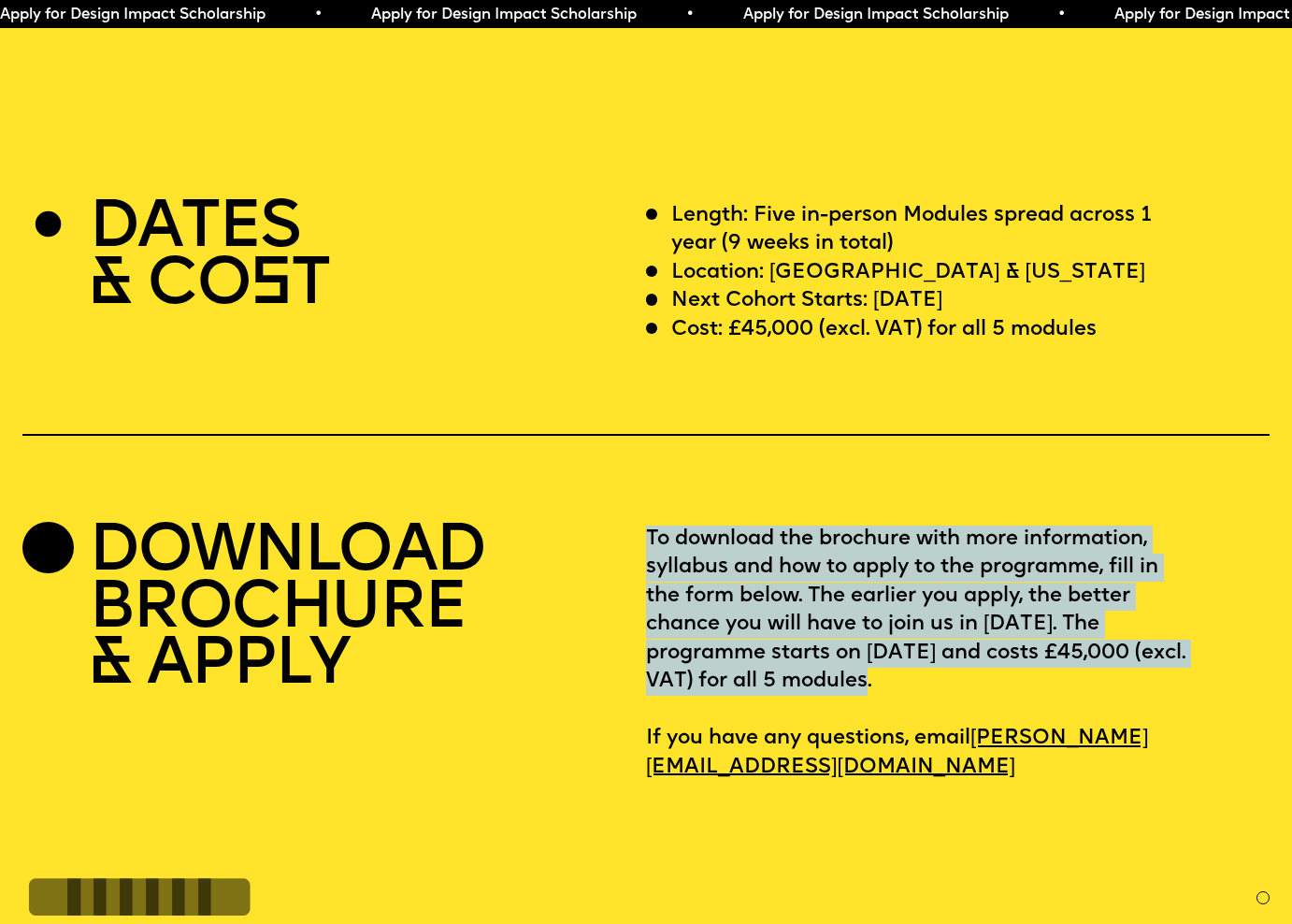
click at [731, 479] on div "DATES & CO S T Length: Five in-person Modules spread across 1 year (9 weeks in …" at bounding box center [646, 491] width 1292 height 580
drag, startPoint x: 680, startPoint y: 483, endPoint x: 1012, endPoint y: 642, distance: 368.1
click at [1012, 642] on p "To download the brochure with more information, syllabus and how to apply to th…" at bounding box center [957, 653] width 624 height 256
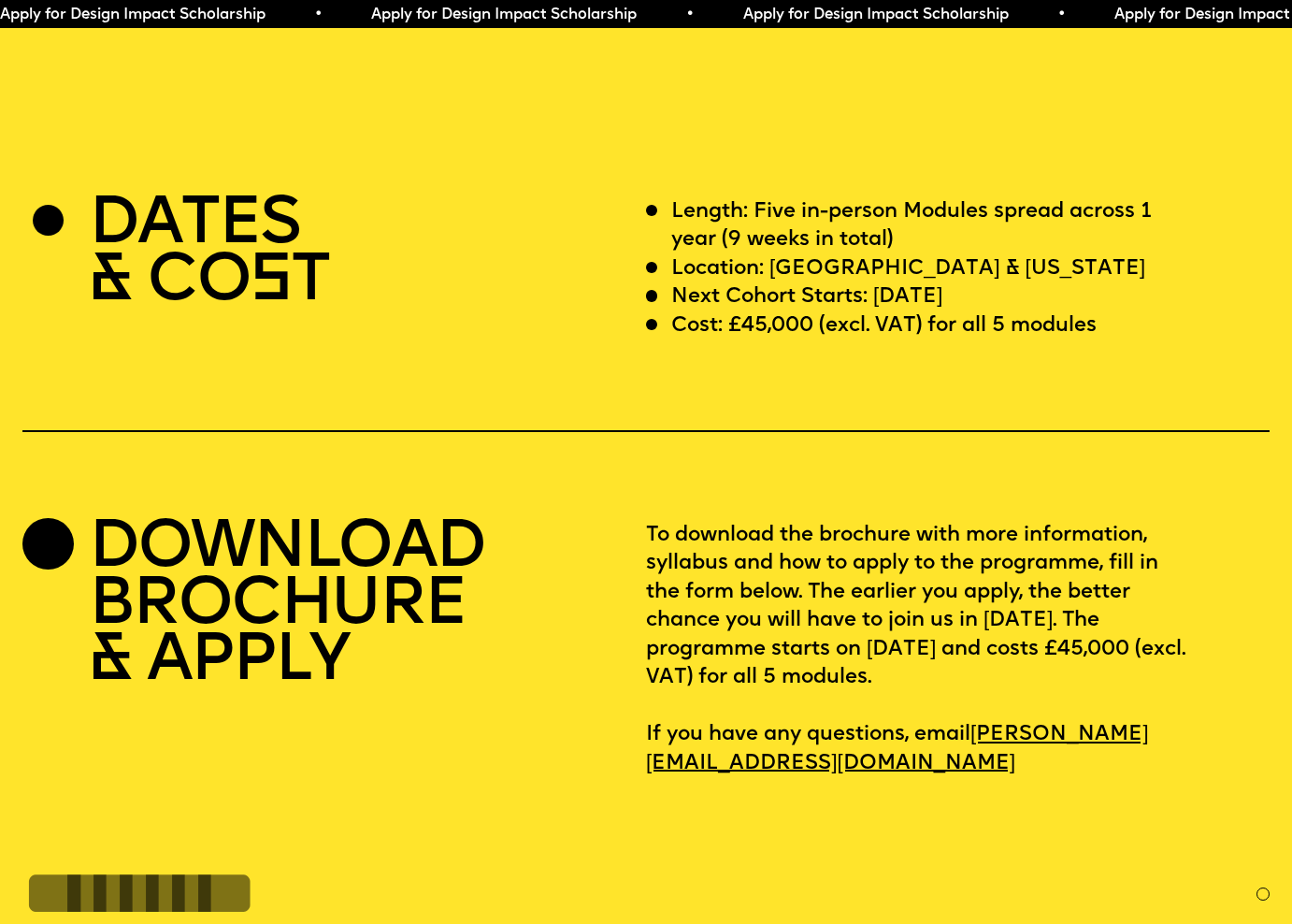
scroll to position [5184, 0]
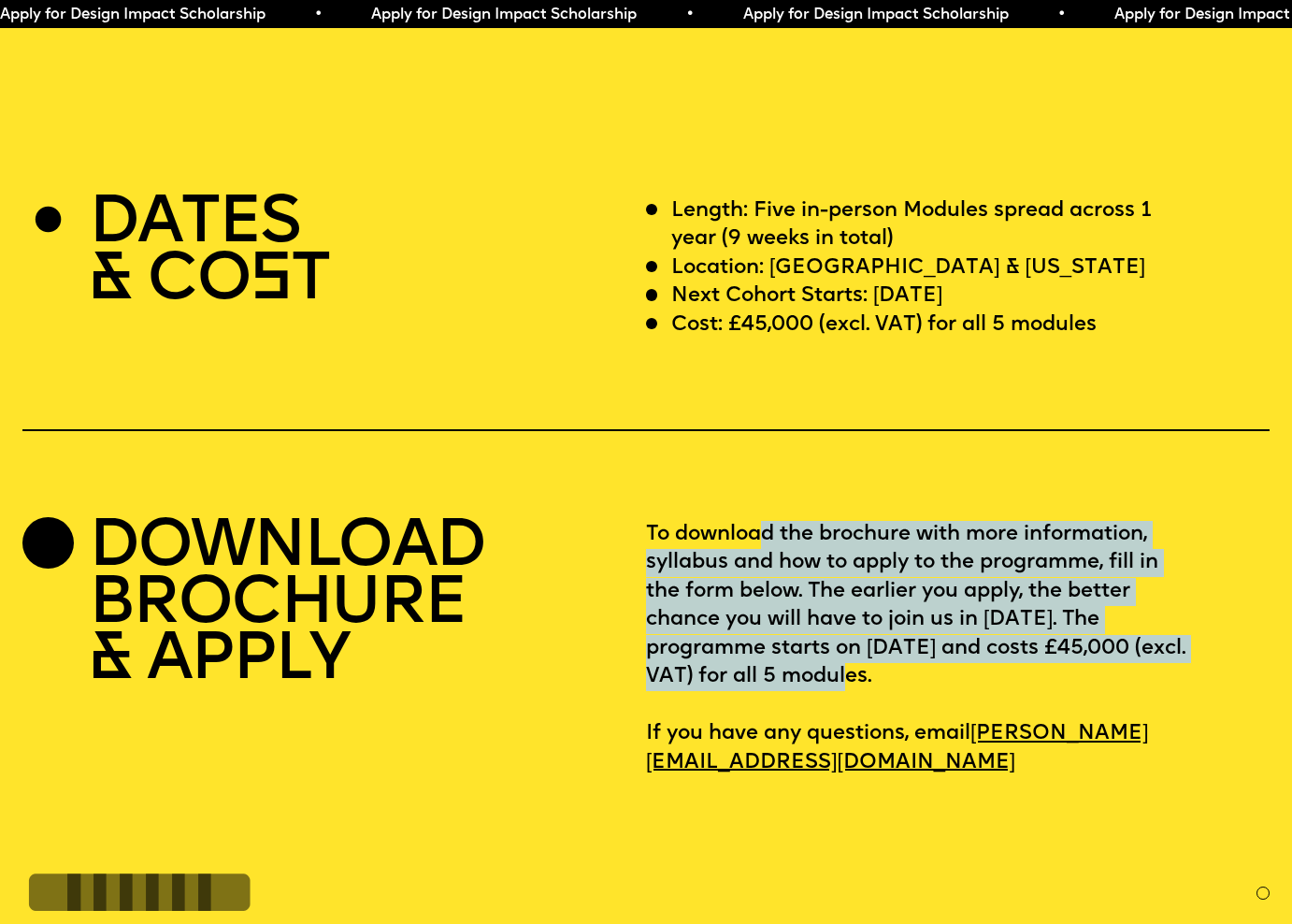
drag, startPoint x: 765, startPoint y: 483, endPoint x: 954, endPoint y: 633, distance: 241.3
click at [954, 633] on p "To download the brochure with more information, syllabus and how to apply to th…" at bounding box center [957, 649] width 624 height 256
drag, startPoint x: 955, startPoint y: 626, endPoint x: 688, endPoint y: 476, distance: 306.2
click at [689, 476] on div "DATES & CO S T Length: Five in-person Modules spread across 1 year (9 weeks in …" at bounding box center [646, 487] width 1292 height 580
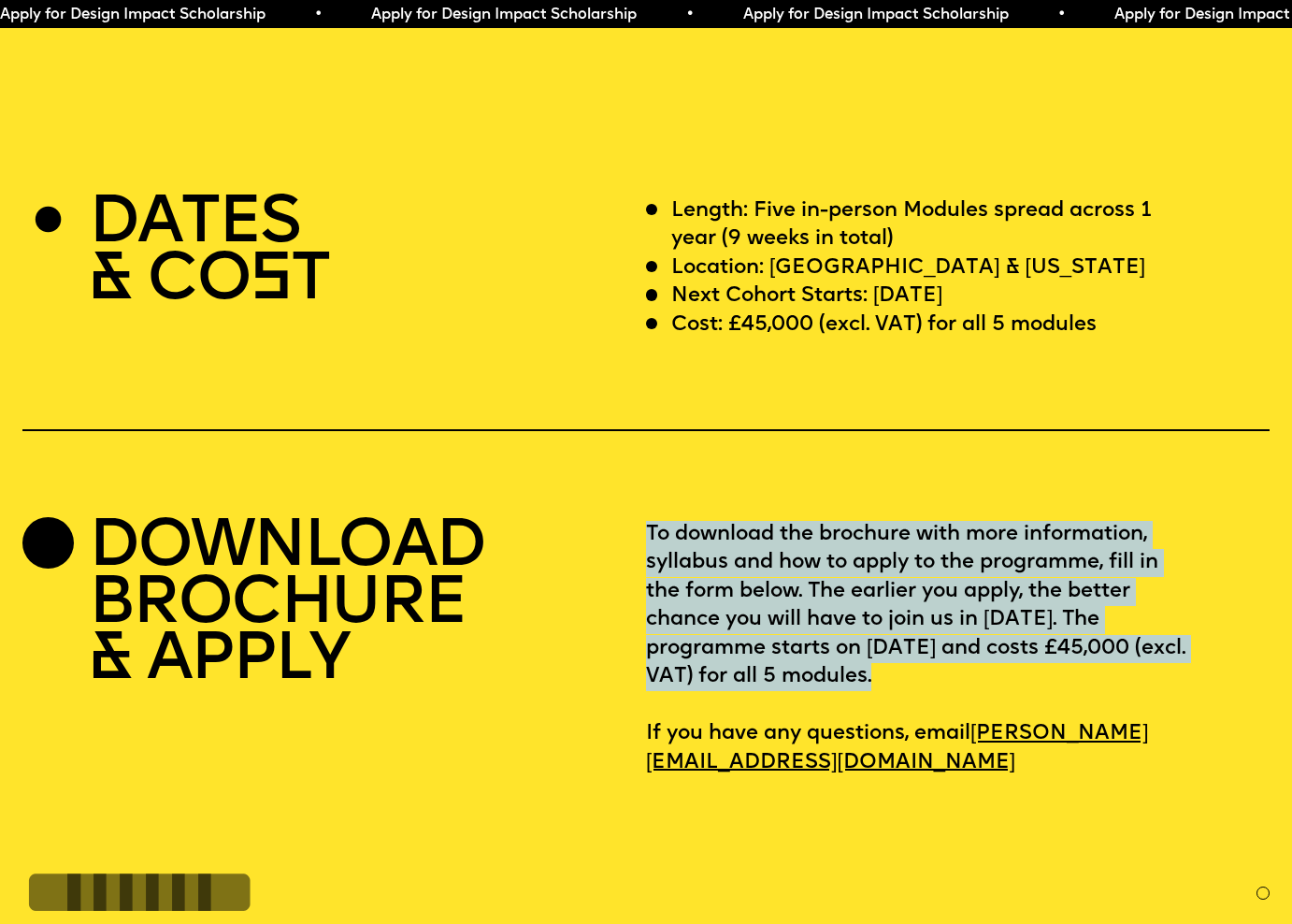
click at [688, 476] on div "DATES & CO S T Length: Five in-person Modules spread across 1 year (9 weeks in …" at bounding box center [646, 487] width 1292 height 580
drag, startPoint x: 671, startPoint y: 476, endPoint x: 1072, endPoint y: 636, distance: 431.7
click at [1072, 636] on div "DATES & CO S T Length: Five in-person Modules spread across 1 year (9 weeks in …" at bounding box center [646, 487] width 1292 height 580
click at [1072, 636] on p "To download the brochure with more information, syllabus and how to apply to th…" at bounding box center [957, 649] width 624 height 256
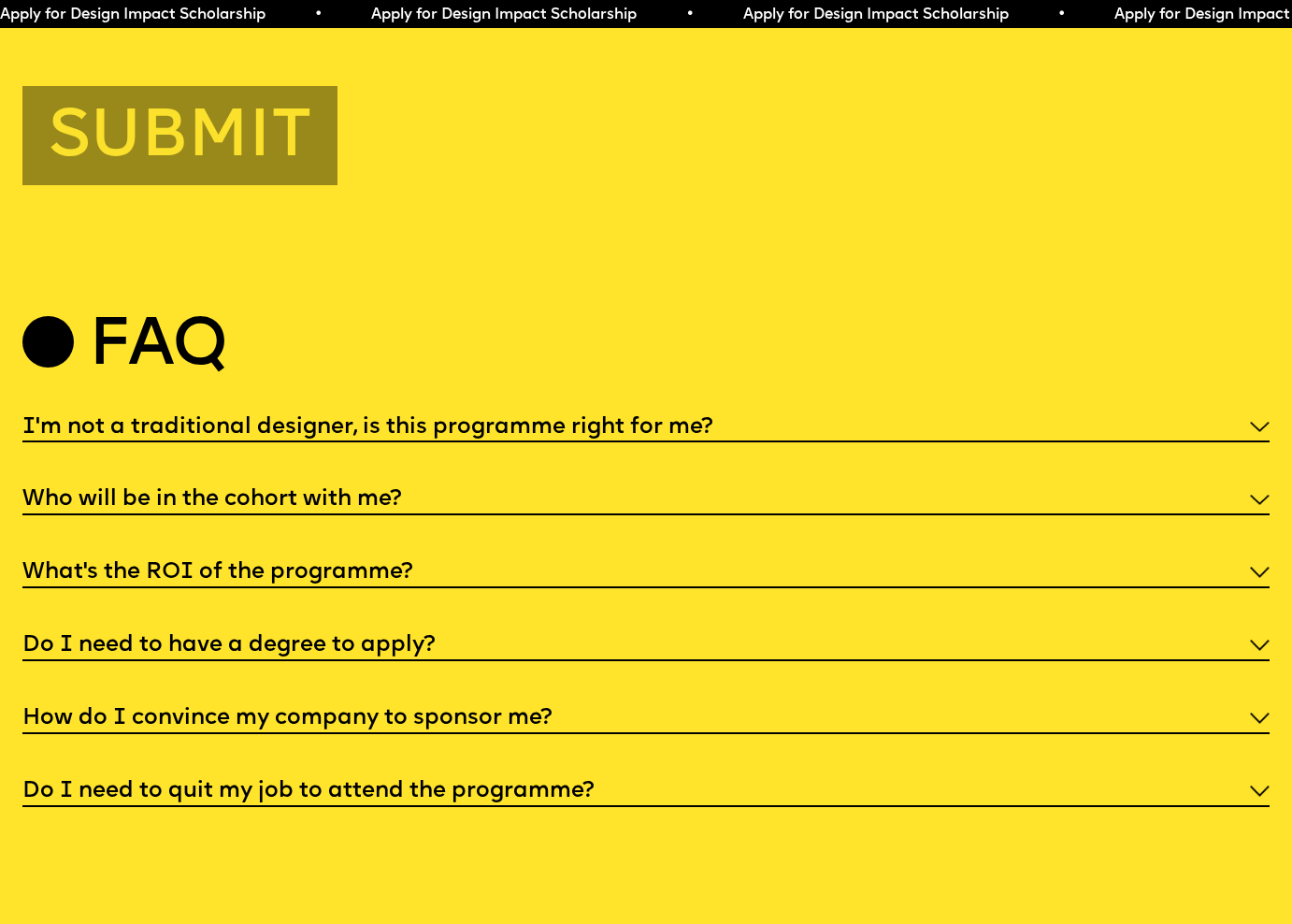
scroll to position [6472, 0]
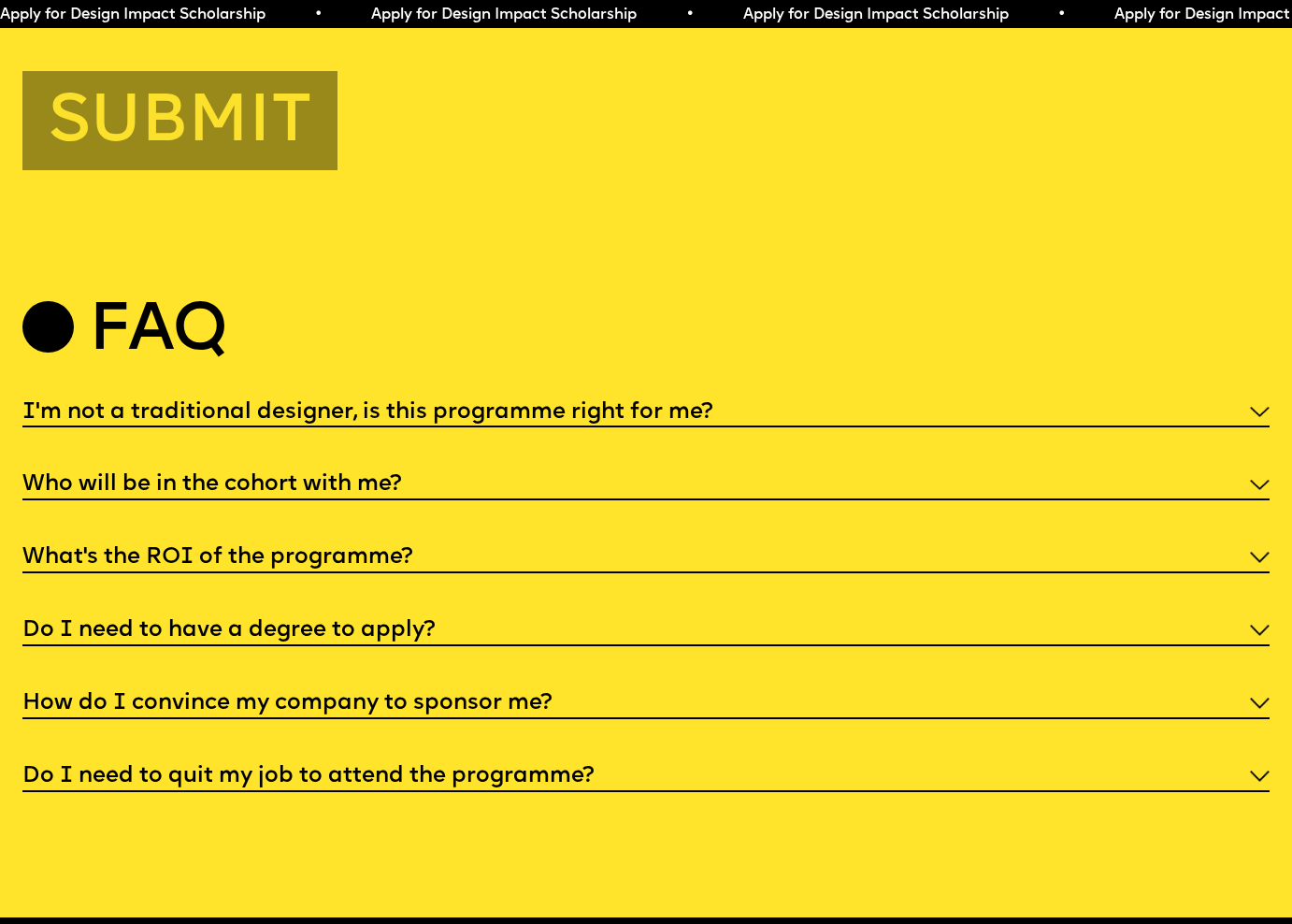
click at [542, 613] on div "Do I need to have a degree to apply?" at bounding box center [646, 630] width 1247 height 34
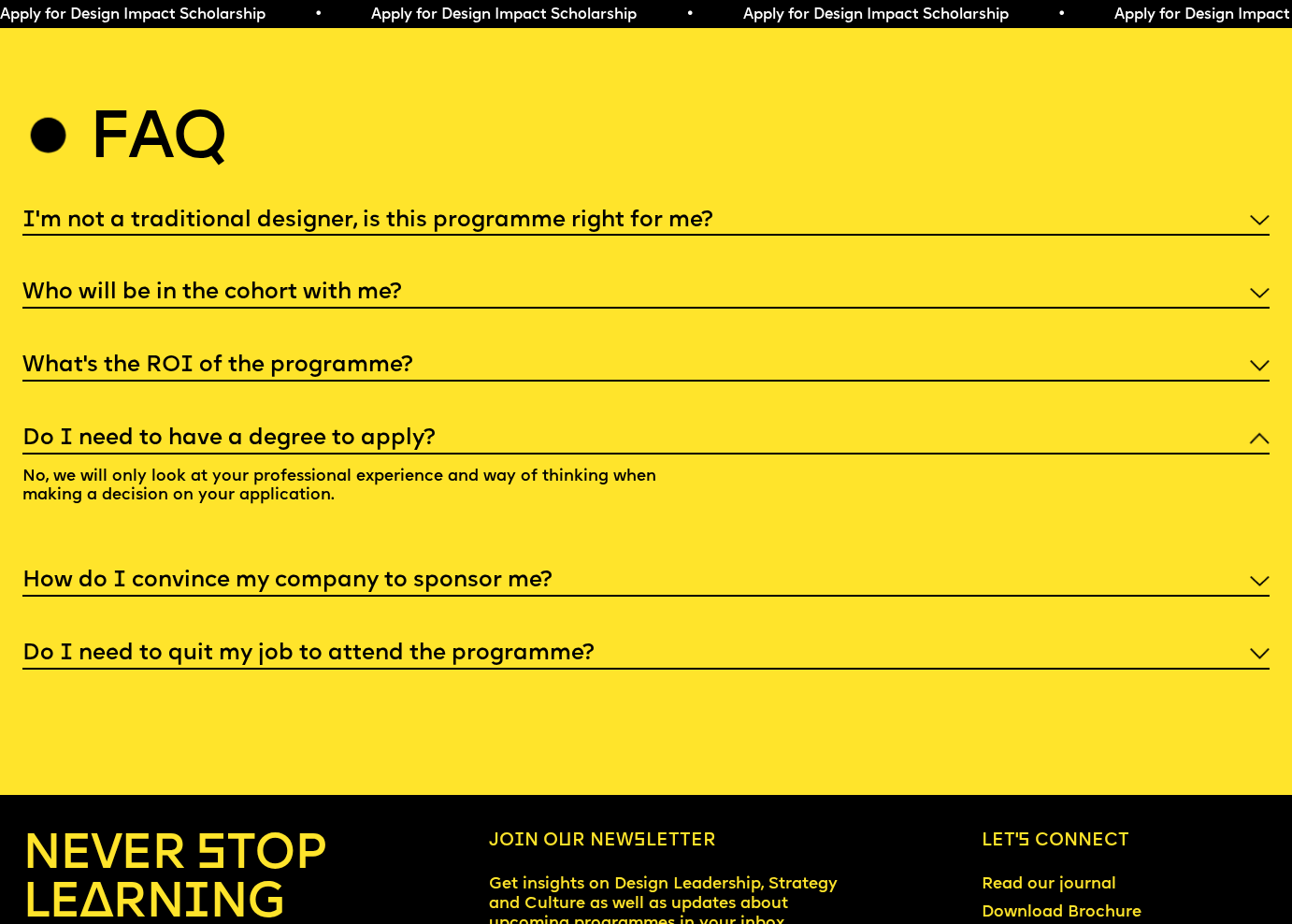
scroll to position [6665, 0]
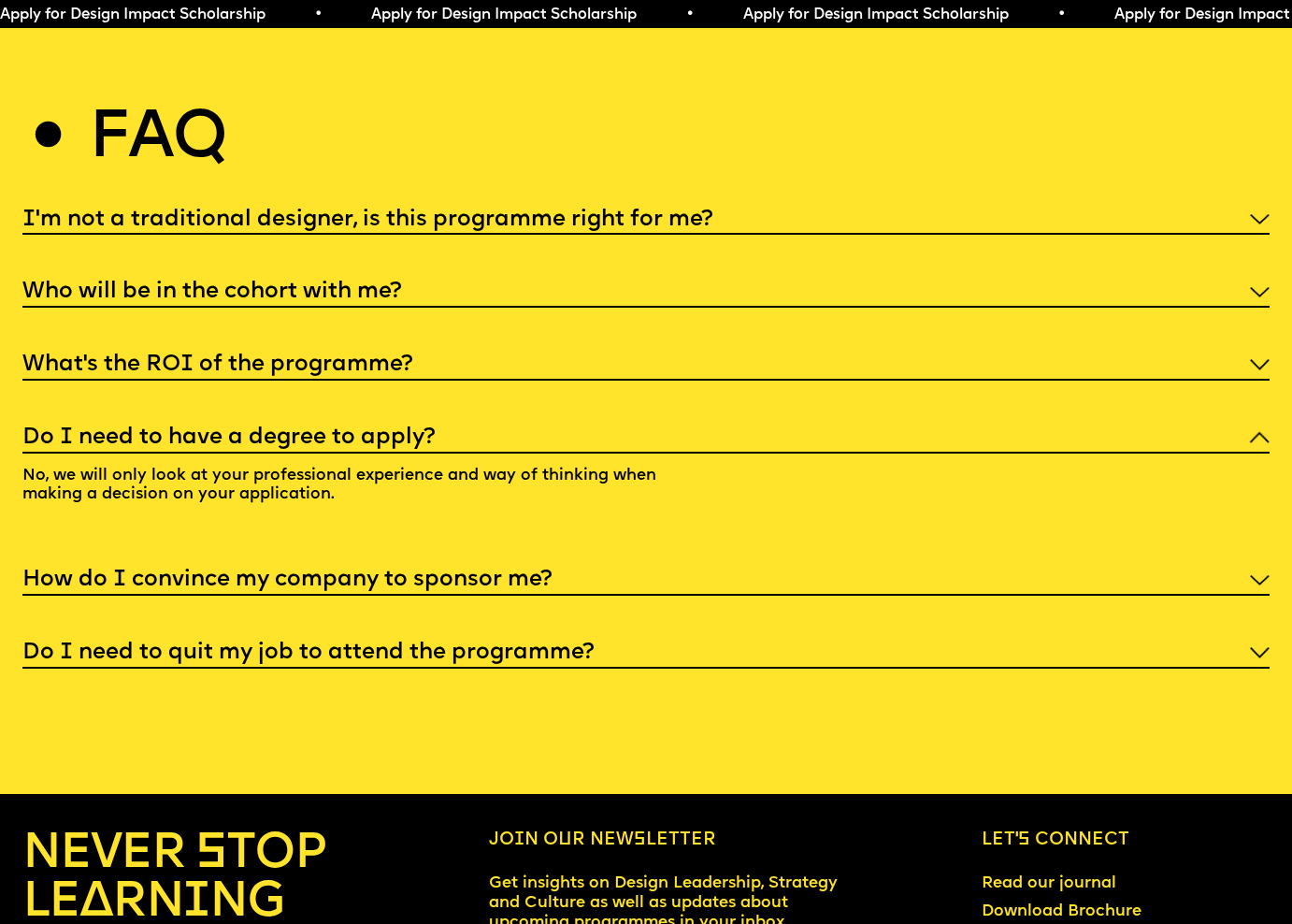
click at [522, 273] on div "Who will be in the cohort with me?" at bounding box center [646, 290] width 1247 height 34
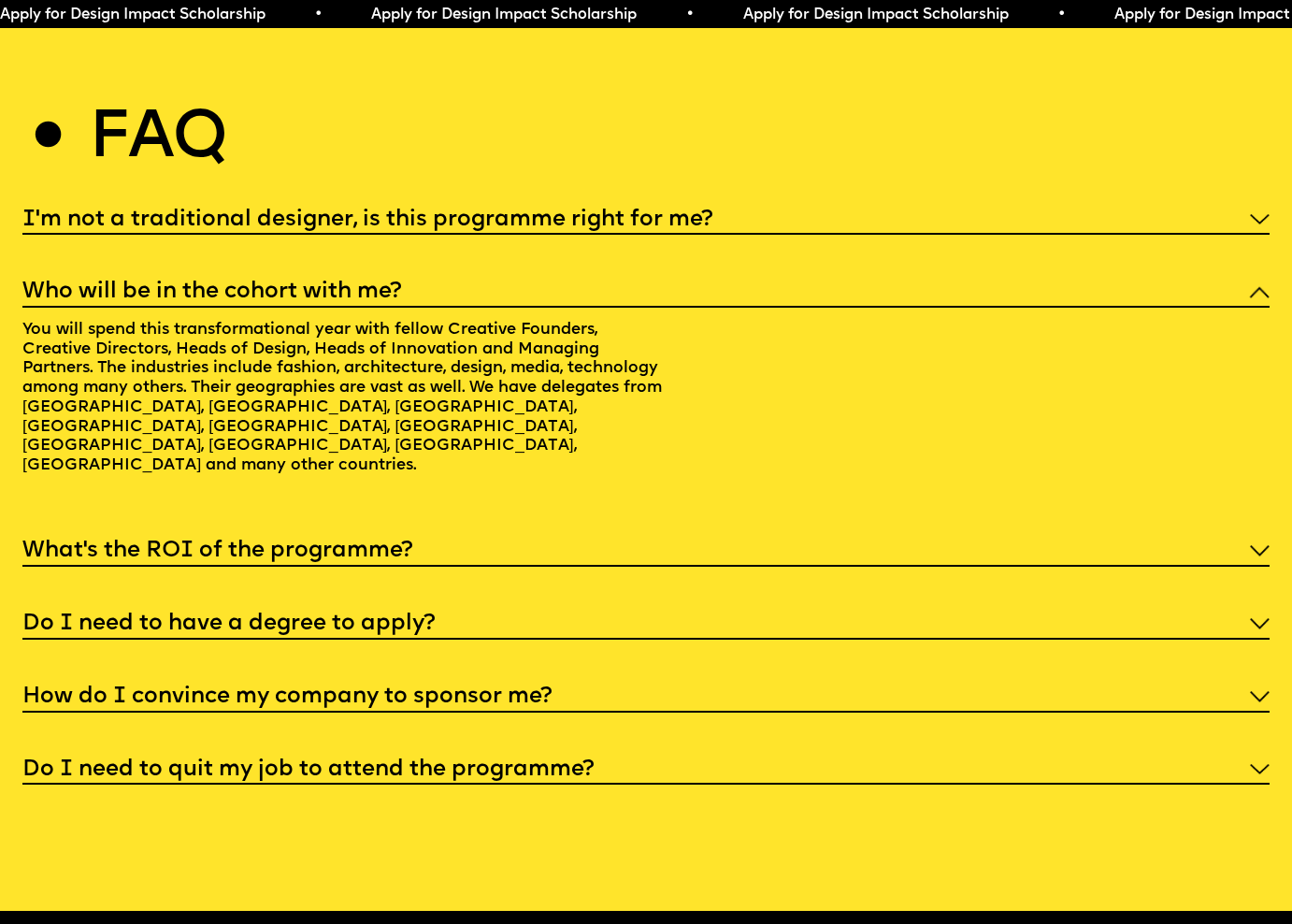
click at [525, 211] on h5 "I'm not a traditional designer, is this programme right for me?" at bounding box center [366, 220] width 689 height 19
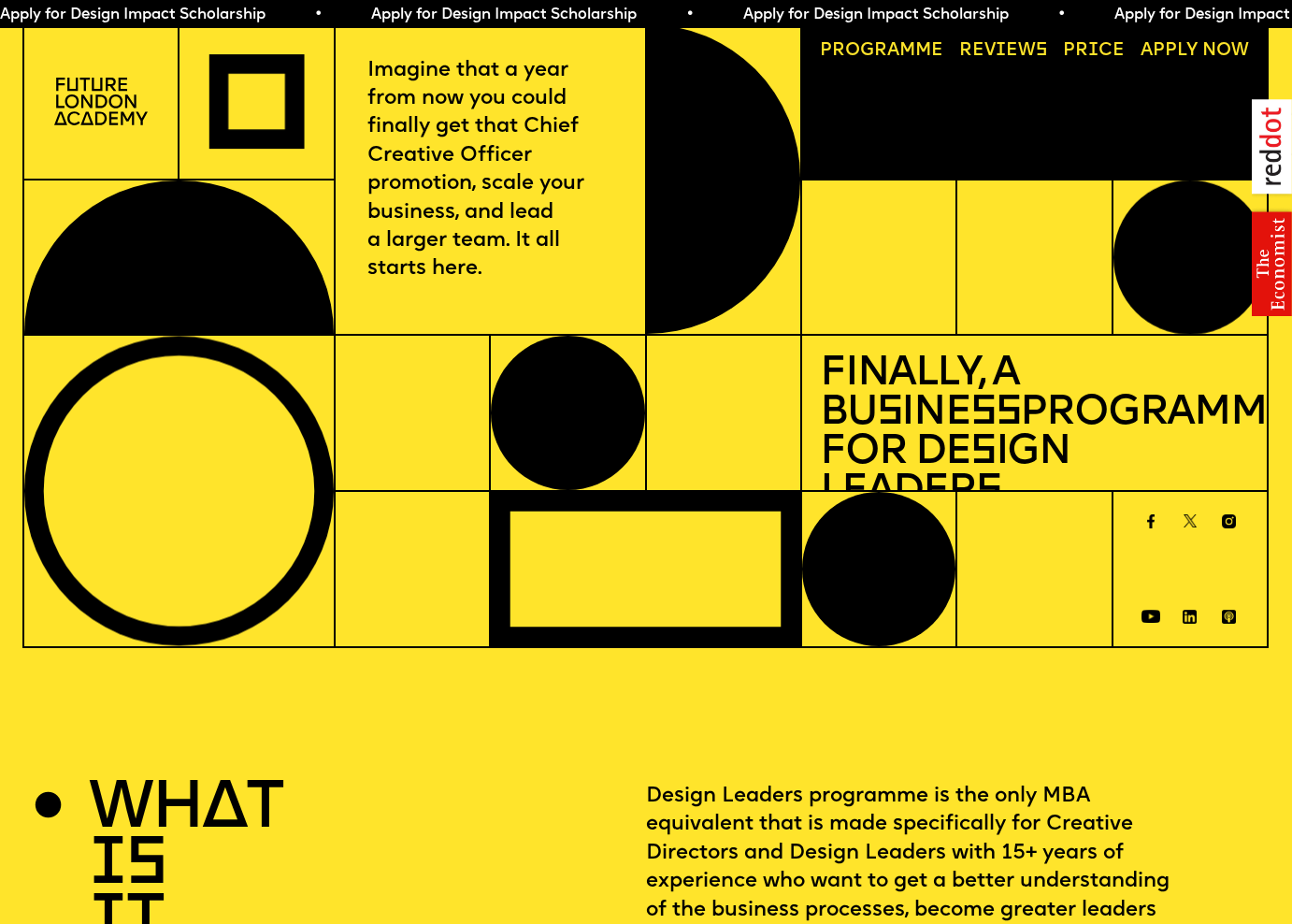
scroll to position [0, 0]
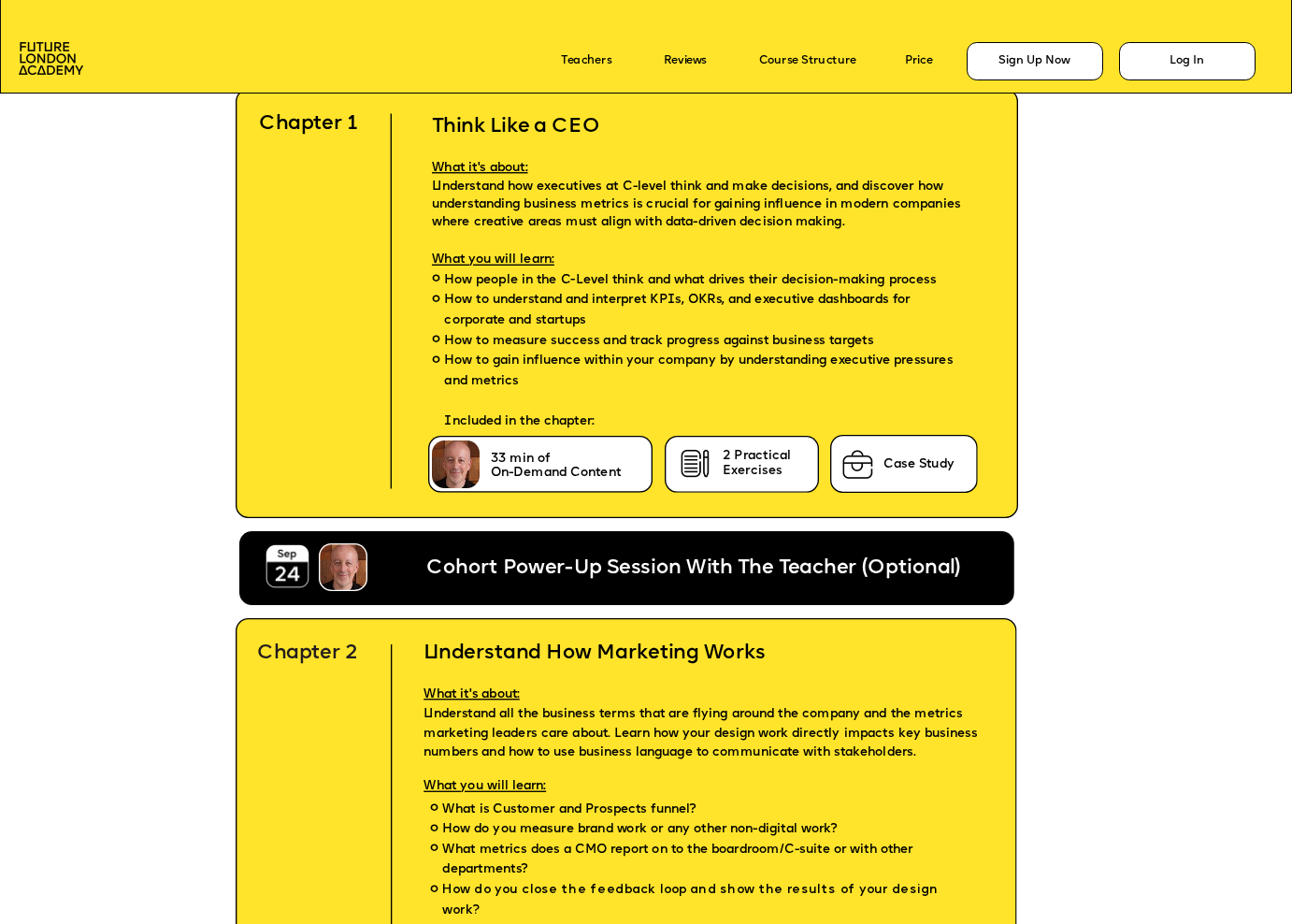
scroll to position [3873, 0]
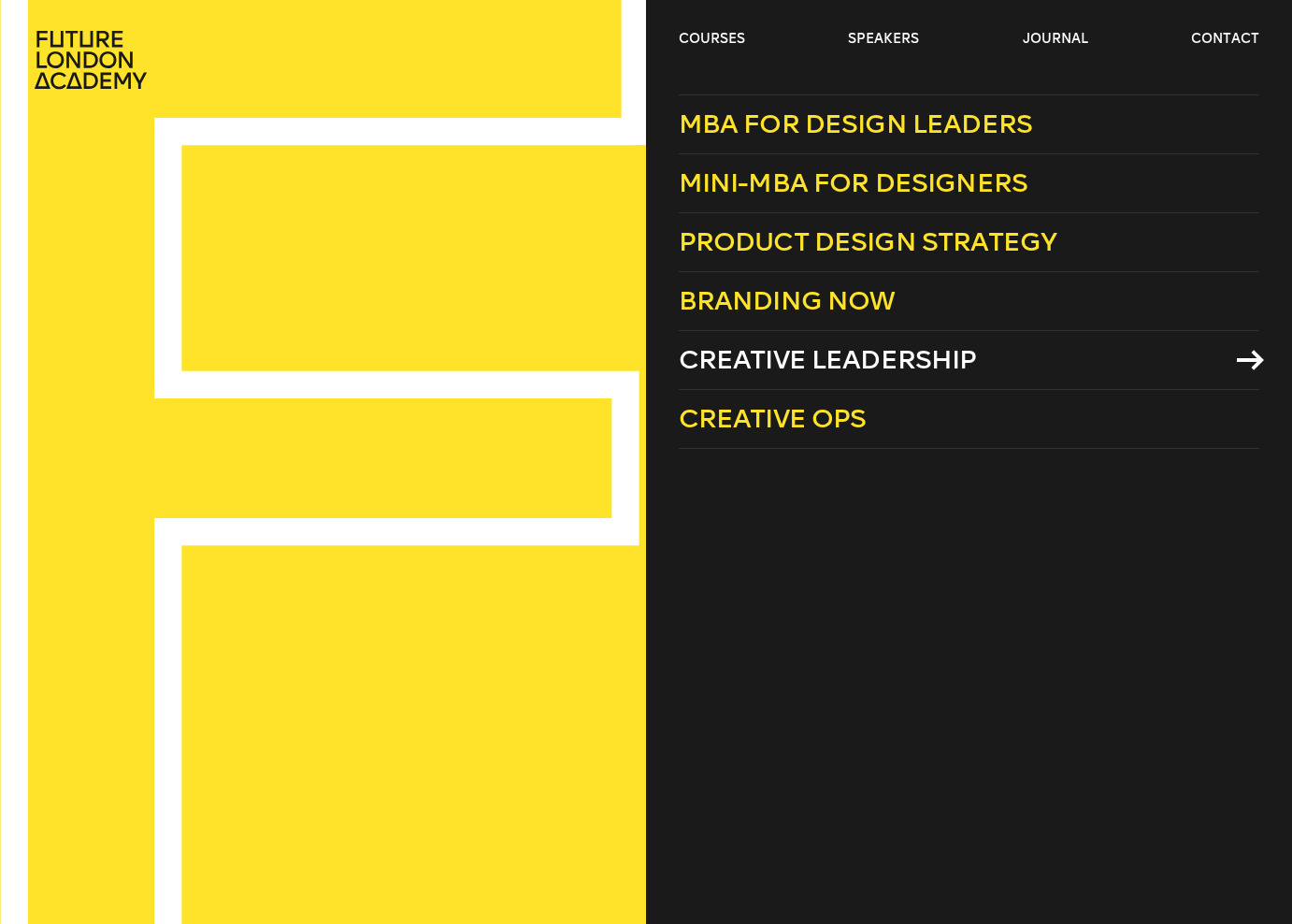
click at [820, 356] on span "Creative Leadership" at bounding box center [827, 359] width 298 height 31
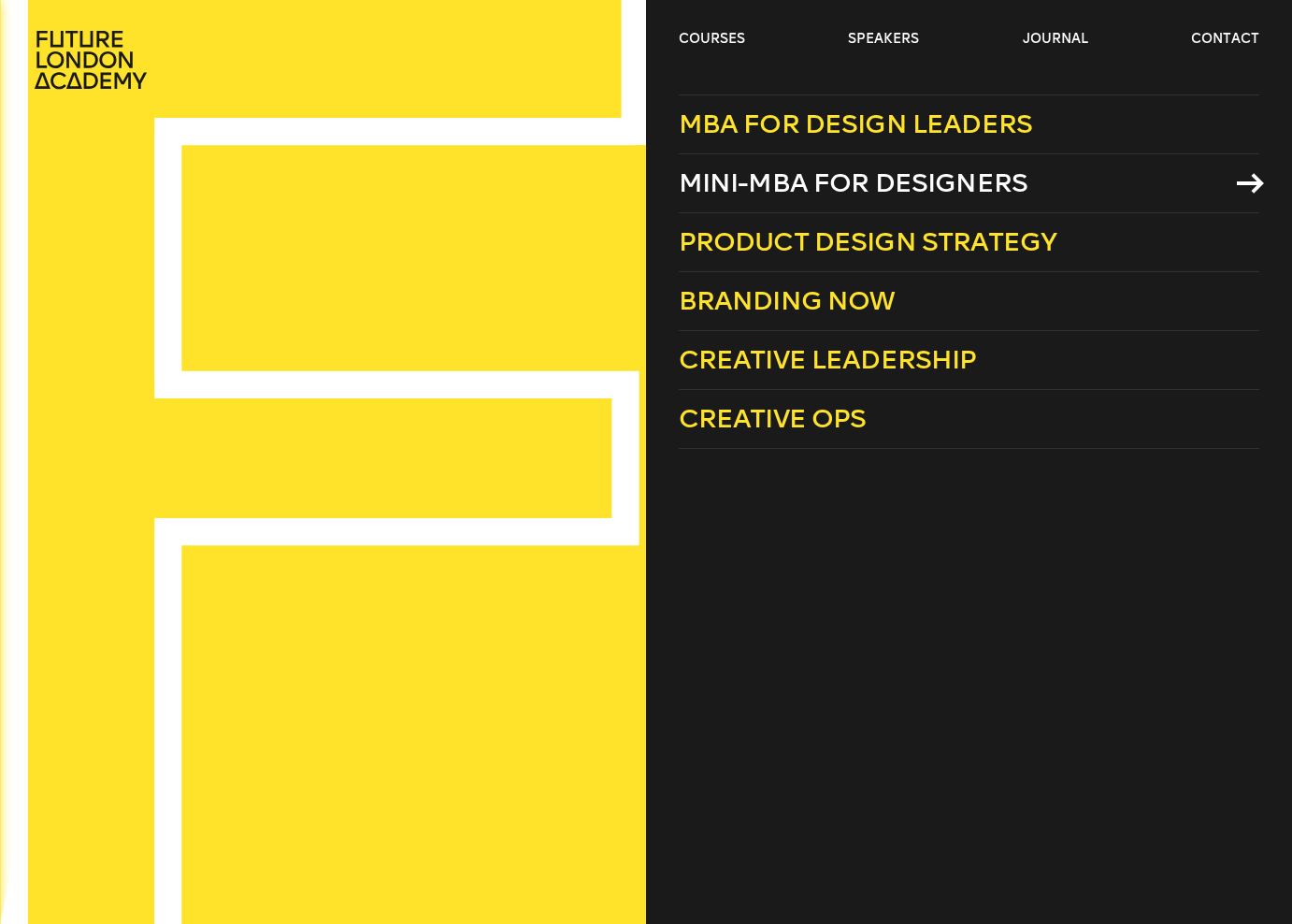
click at [834, 182] on span "Mini-MBA for Designers" at bounding box center [853, 183] width 349 height 31
